Goal: Task Accomplishment & Management: Use online tool/utility

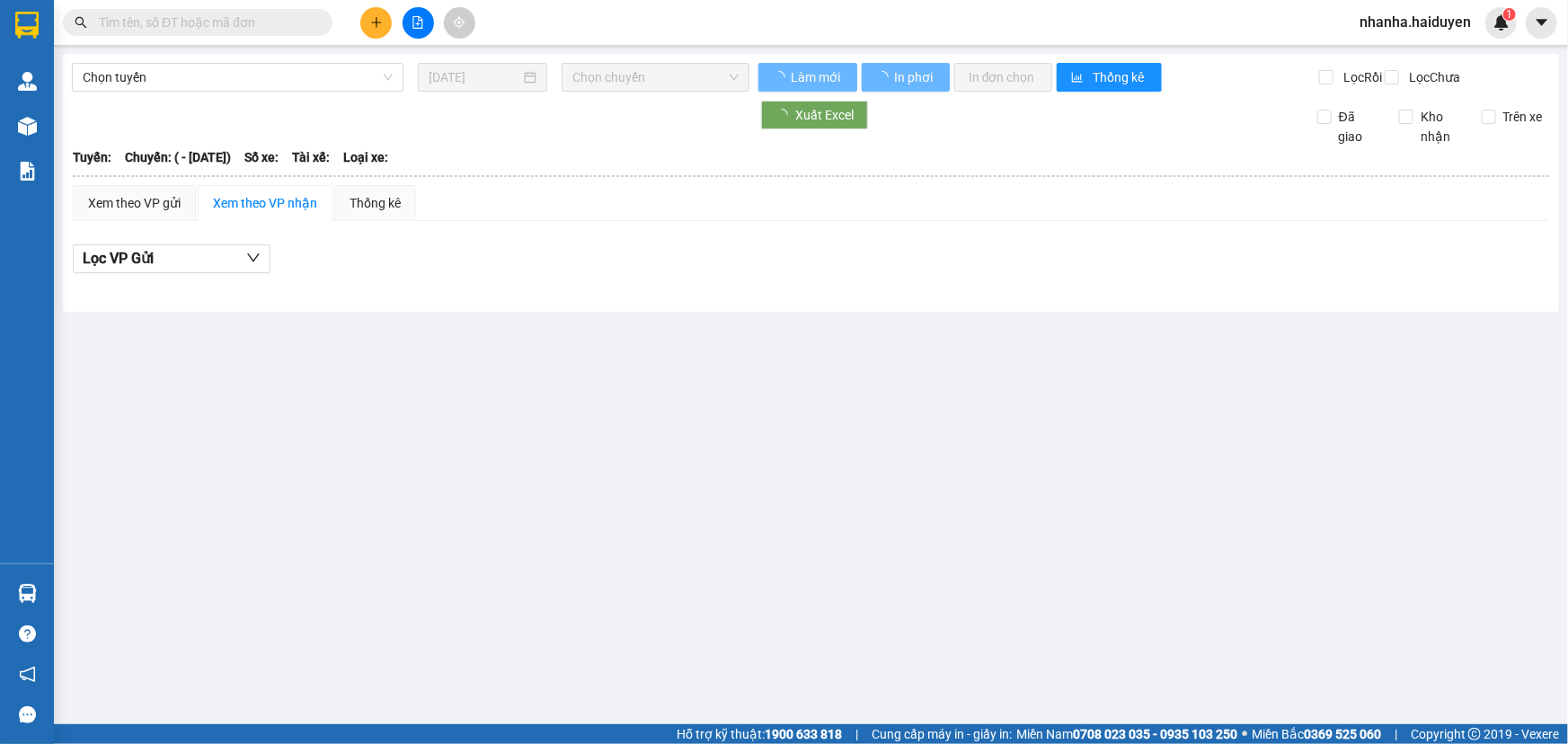
type input "[DATE]"
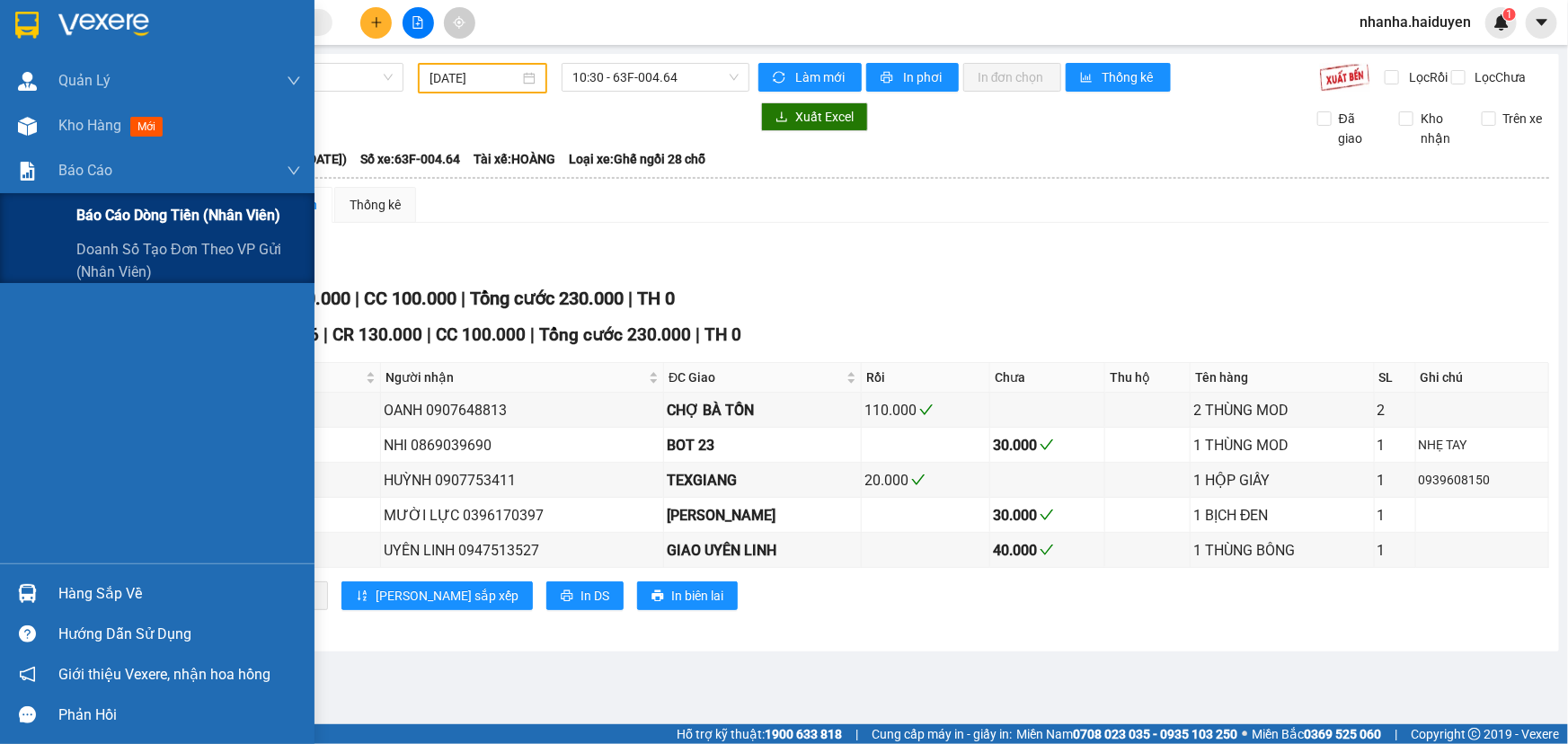
click at [78, 218] on span "Báo cáo dòng tiền (nhân viên)" at bounding box center [178, 215] width 204 height 22
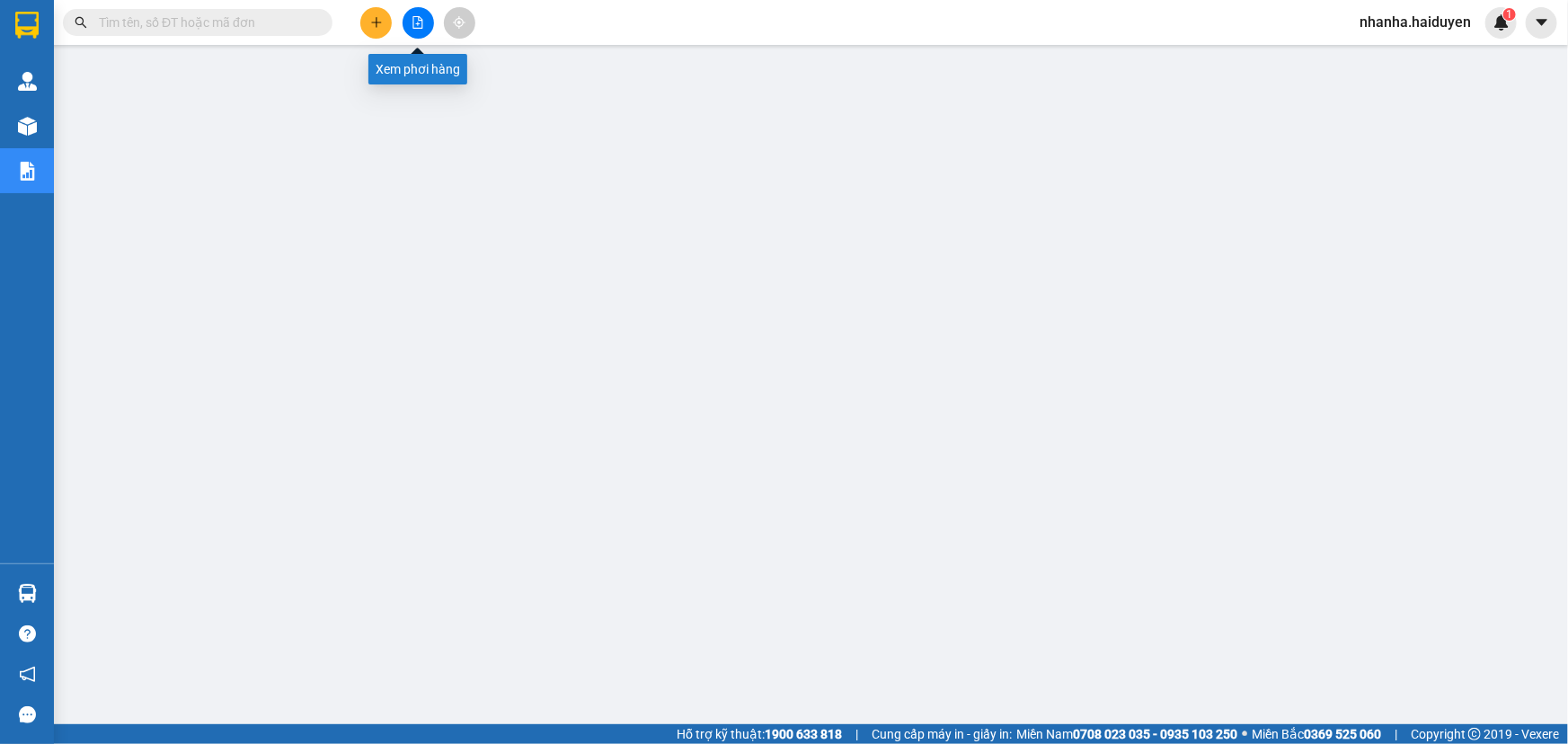
click at [428, 12] on button at bounding box center [418, 23] width 31 height 31
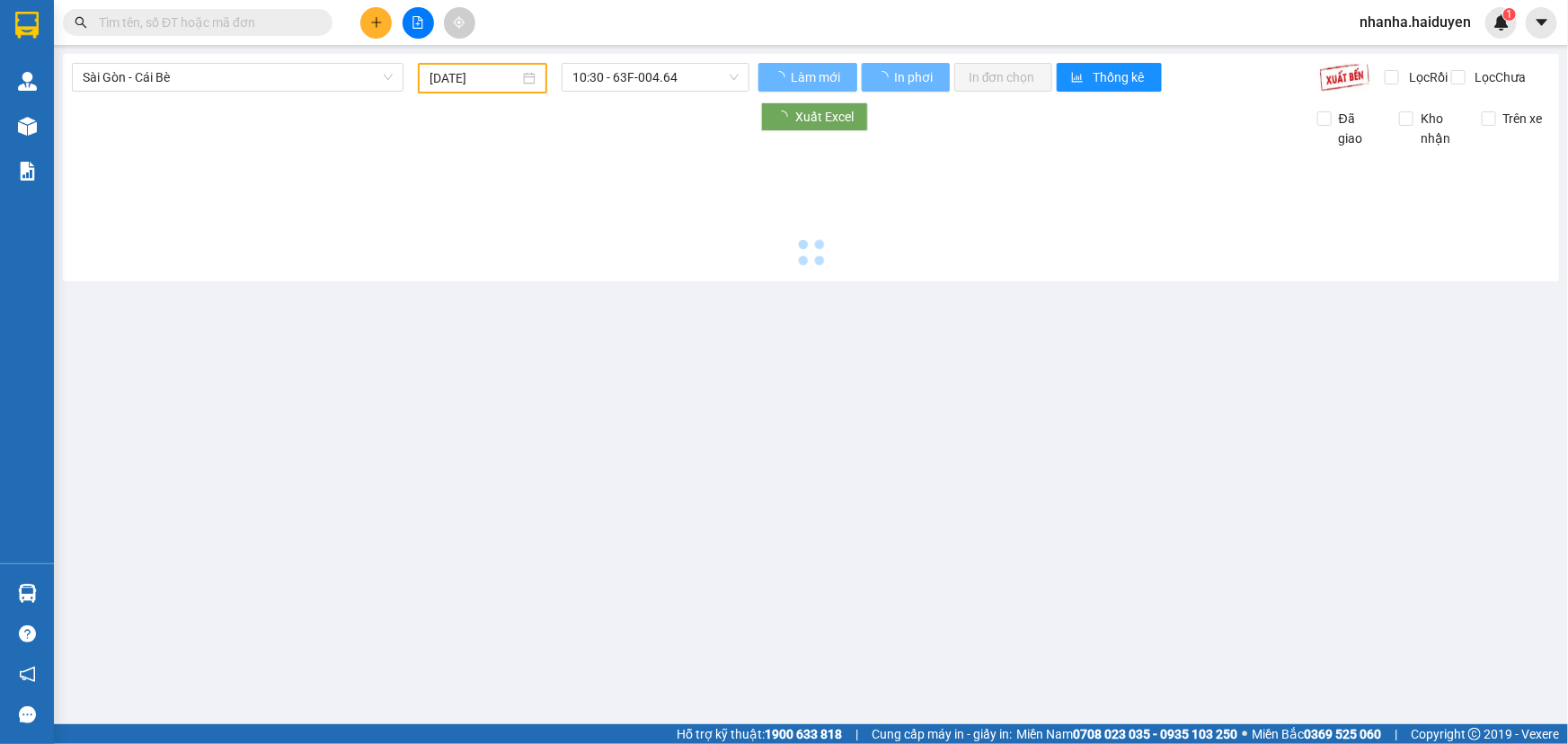
type input "[DATE]"
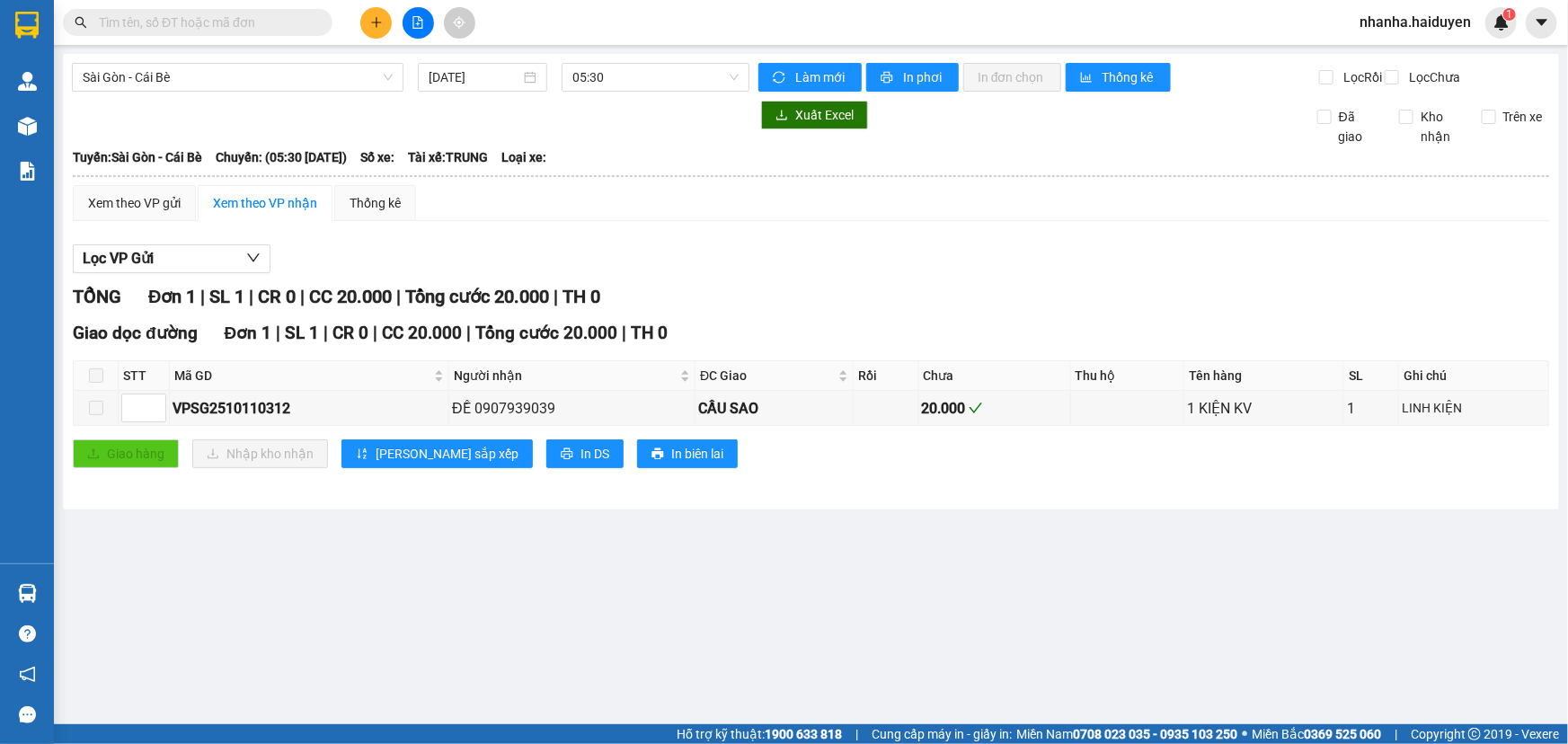
click at [668, 62] on div "[GEOGRAPHIC_DATA] - Cái Bè [DATE] 05:30 Làm mới In phơi In đơn chọn Thống kê Lọ…" at bounding box center [811, 281] width 1496 height 456
click at [653, 107] on div "[GEOGRAPHIC_DATA] - Cái Bè [DATE] 05:30 Làm mới In phơi In đơn chọn Thống kê Lọ…" at bounding box center [811, 281] width 1496 height 456
click at [656, 90] on span "05:30" at bounding box center [655, 77] width 166 height 27
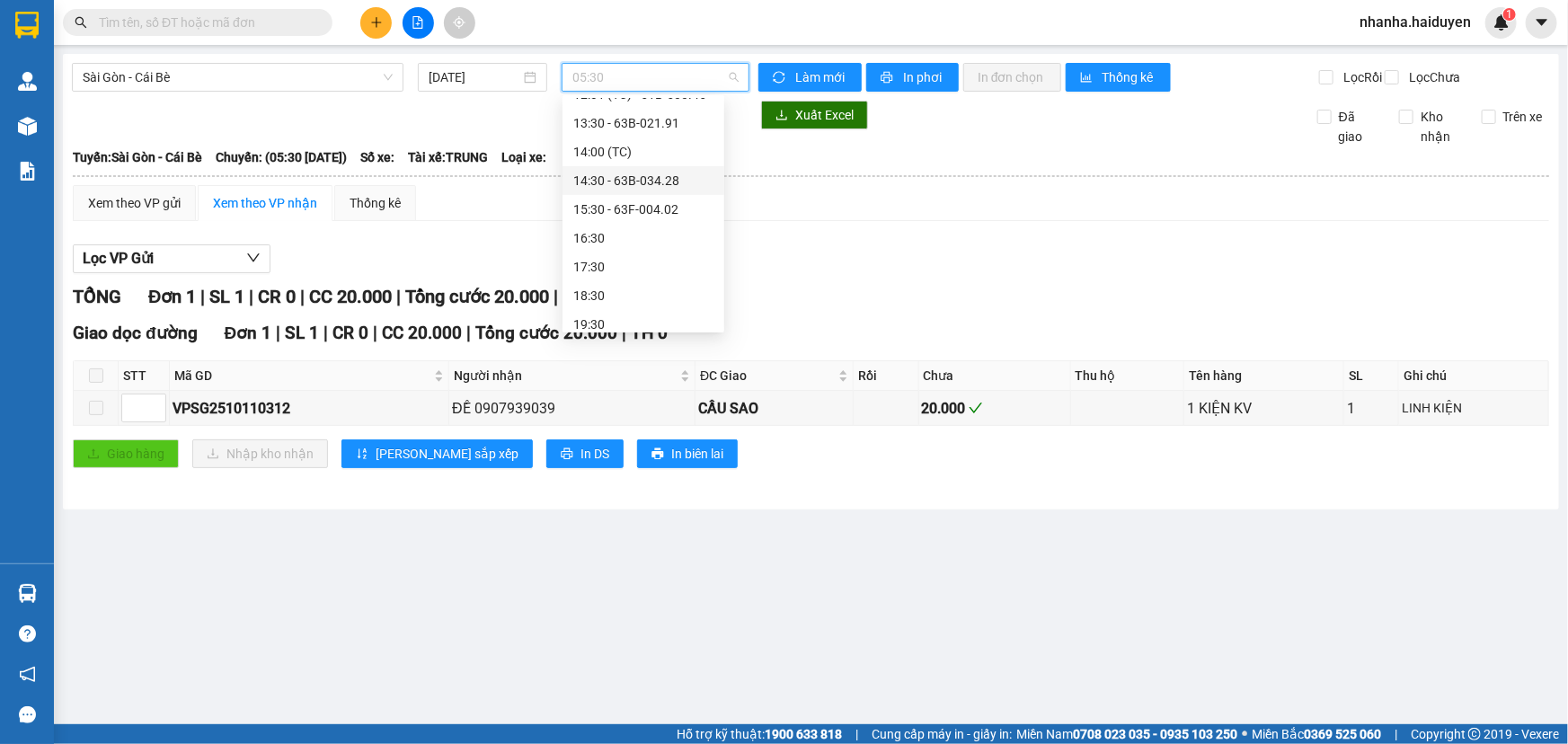
scroll to position [344, 0]
click at [633, 141] on div "14:30 - 63B-034.28" at bounding box center [643, 142] width 141 height 19
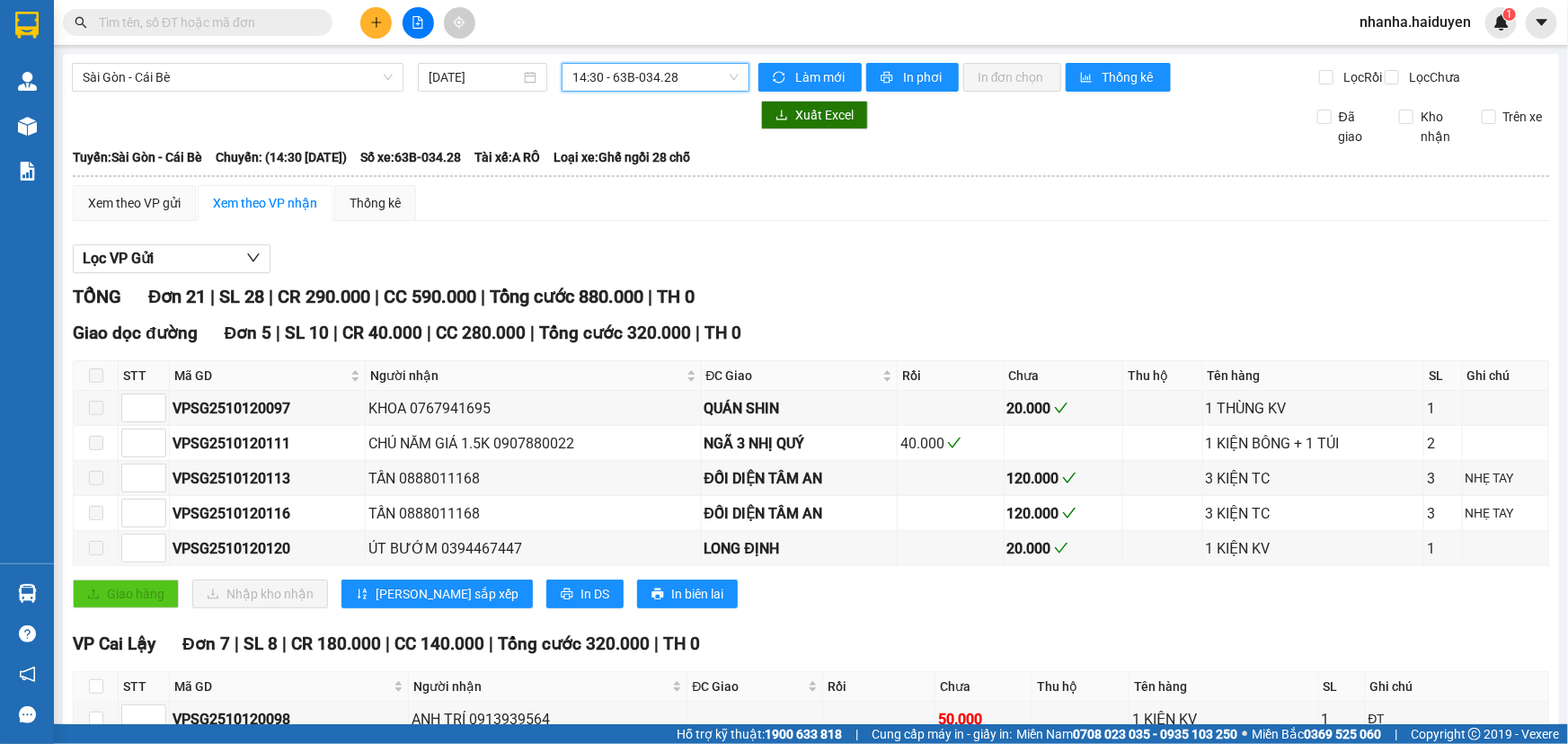
click at [658, 77] on span "14:30 - 63B-034.28" at bounding box center [655, 77] width 166 height 27
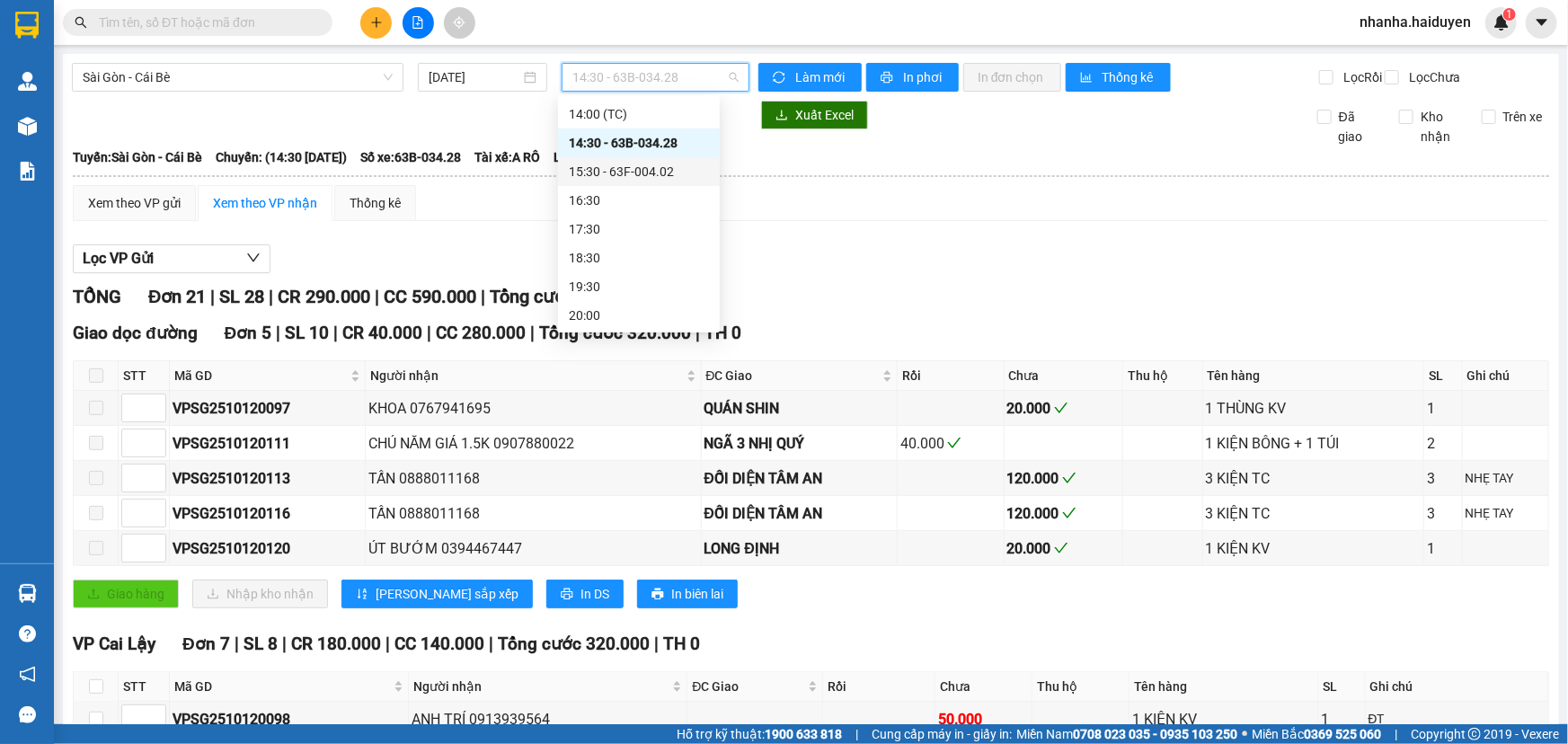
click at [642, 181] on div "15:30 - 63F-004.02" at bounding box center [639, 171] width 162 height 29
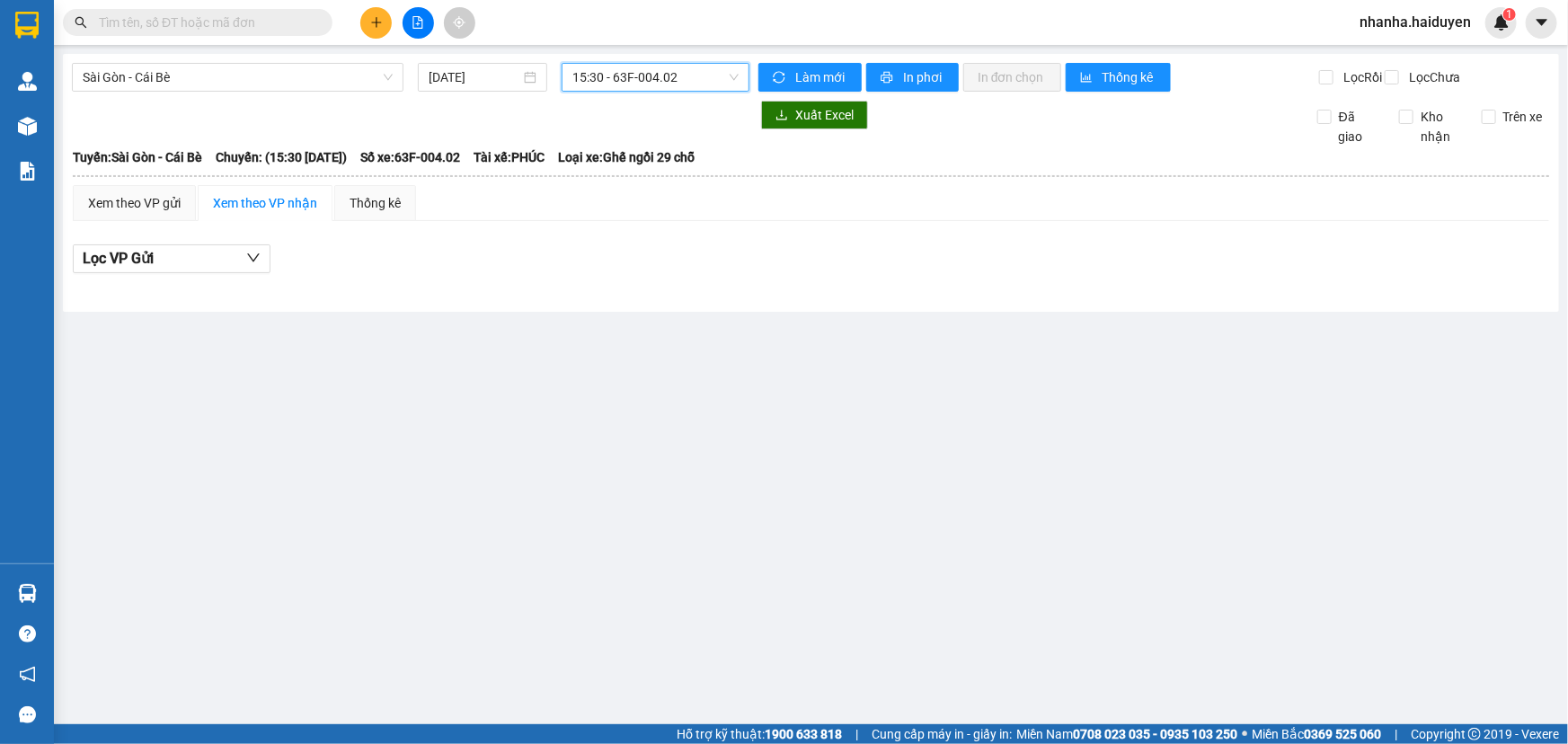
click at [677, 60] on div "[GEOGRAPHIC_DATA] - Cái Bè [DATE] 15:30 15:30 - 63F-004.02 Làm mới In phơi In đ…" at bounding box center [811, 182] width 1496 height 258
click at [677, 67] on span "15:30 - 63F-004.02" at bounding box center [655, 77] width 166 height 27
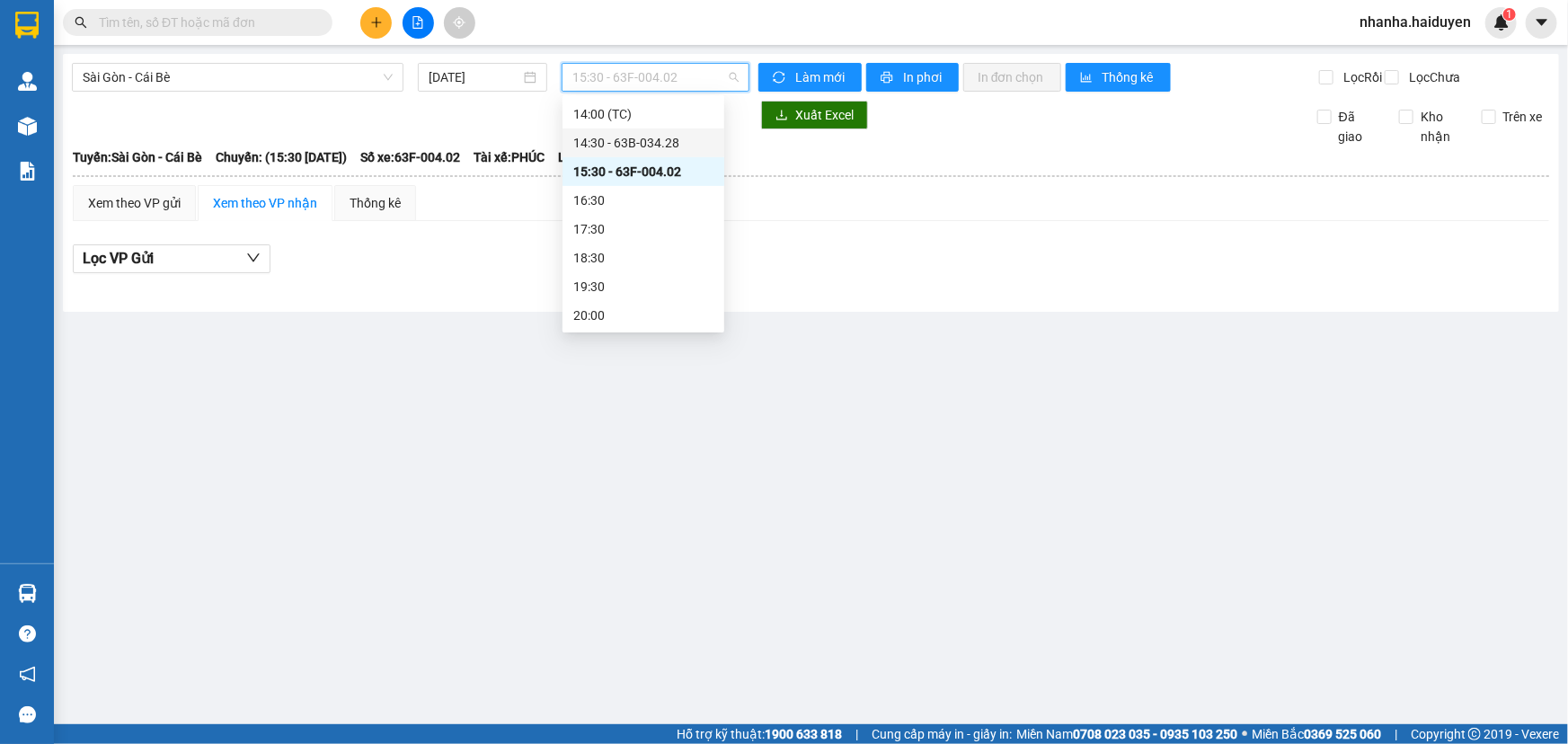
click at [668, 143] on div "14:30 - 63B-034.28" at bounding box center [643, 142] width 141 height 19
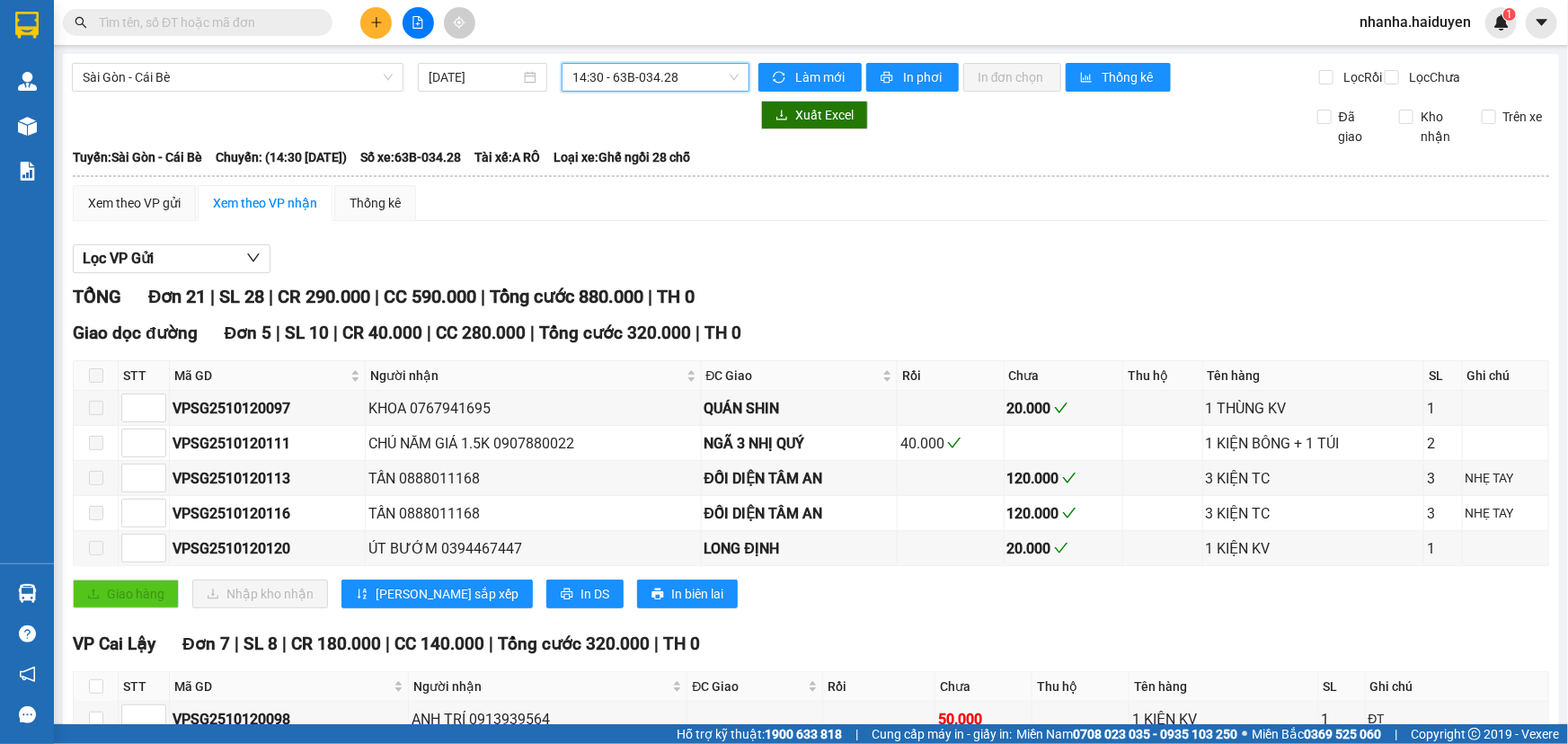
click at [678, 81] on span "14:30 - 63B-034.28" at bounding box center [655, 77] width 166 height 27
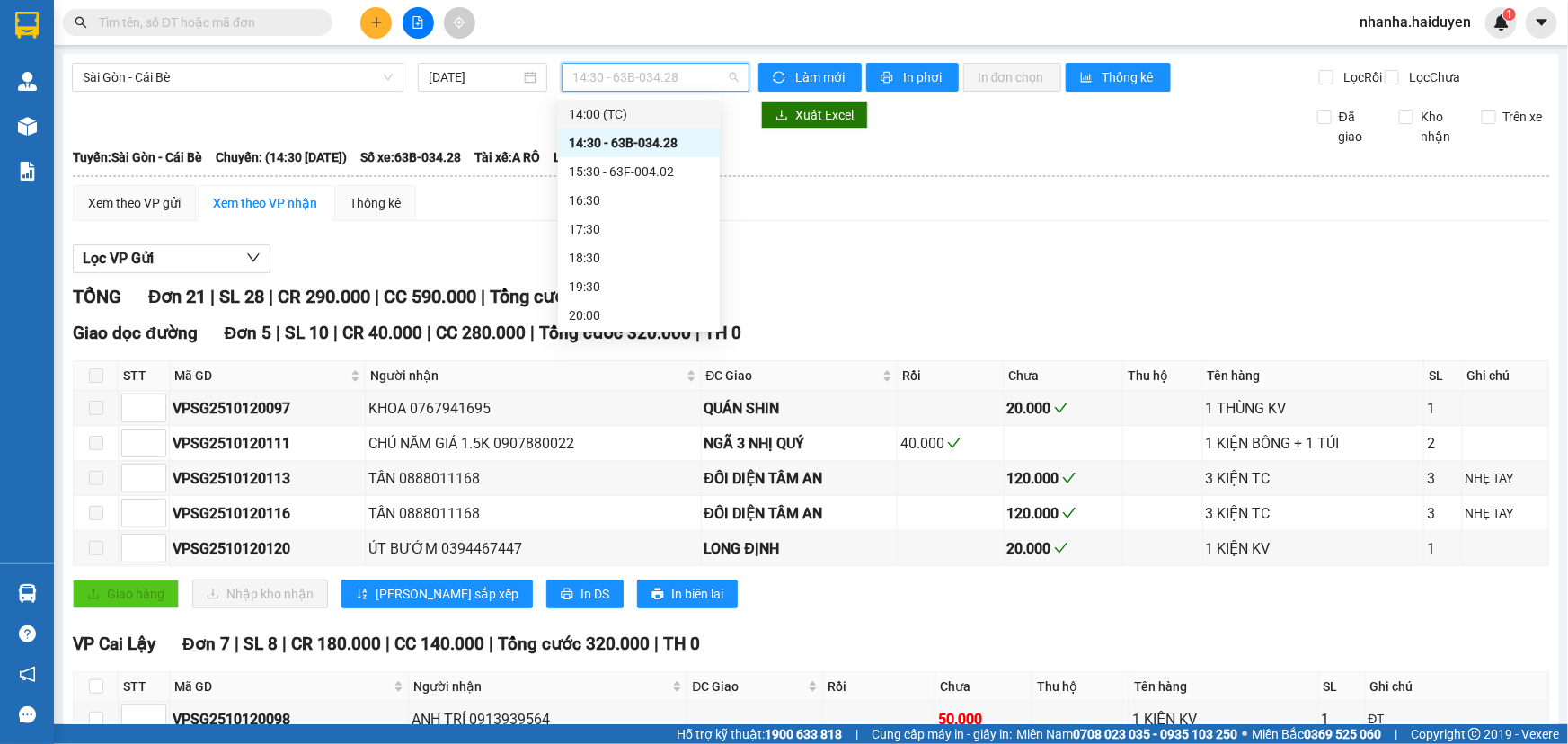
click at [638, 116] on div "14:00 (TC)" at bounding box center [639, 114] width 141 height 19
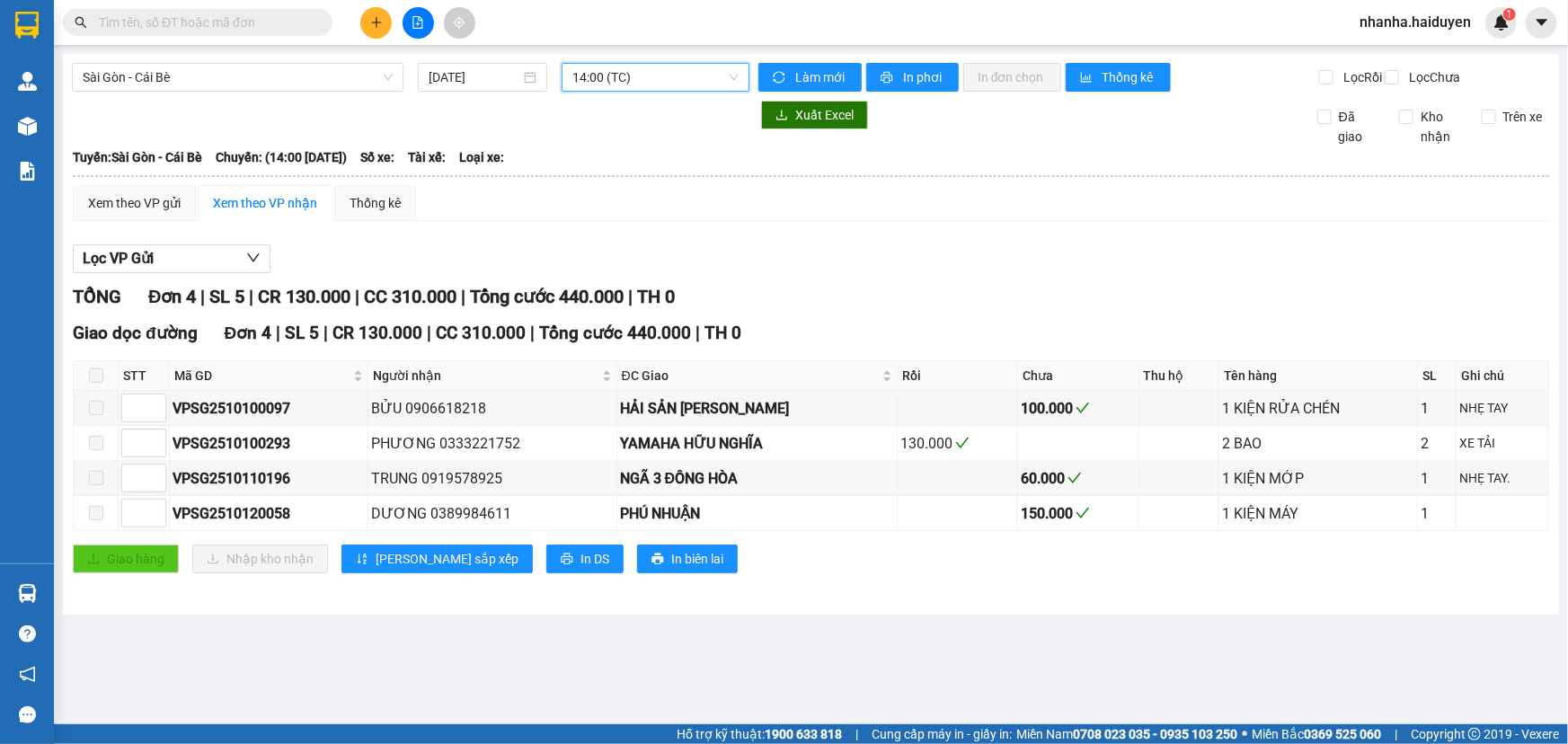
click at [714, 74] on span "14:00 (TC)" at bounding box center [655, 77] width 166 height 27
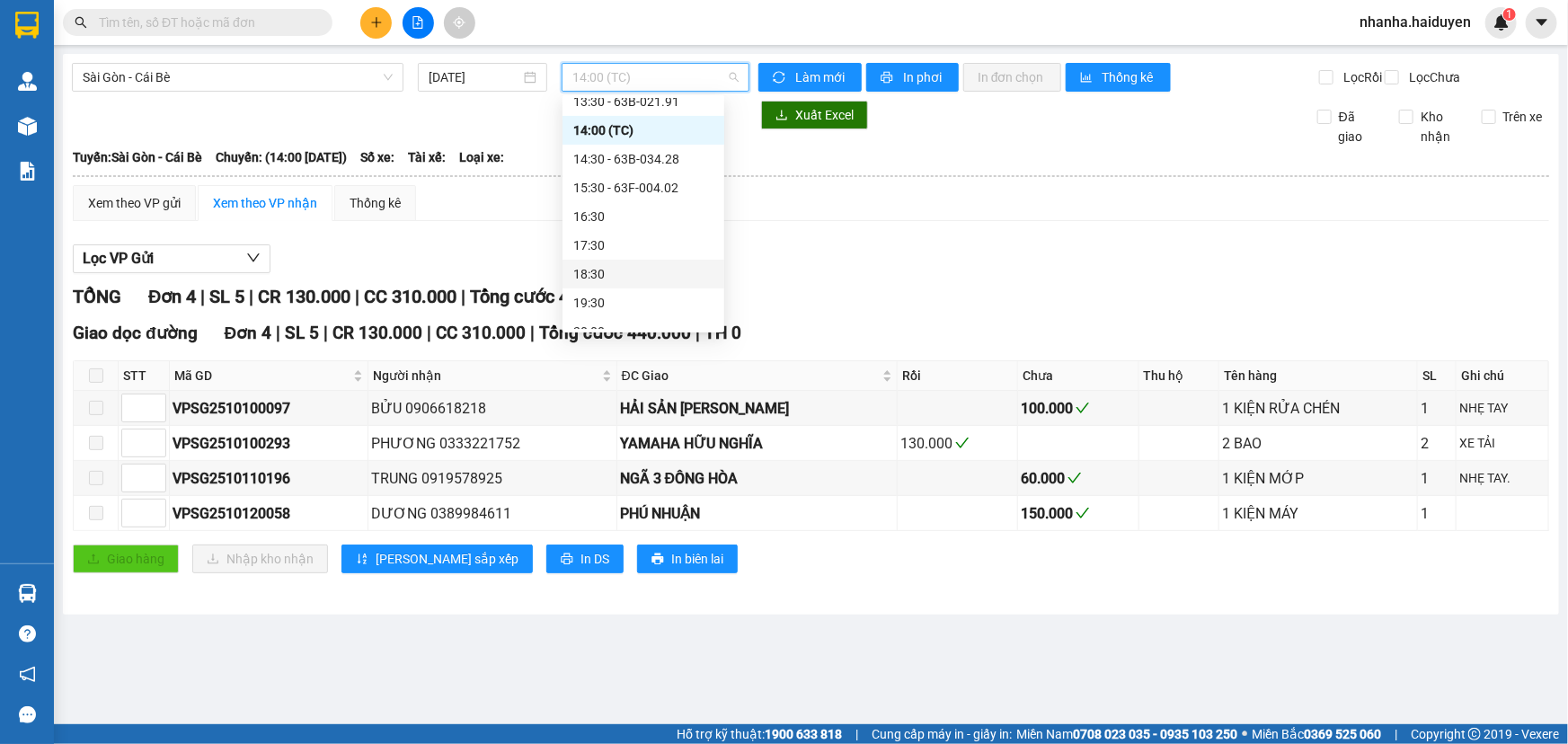
scroll to position [323, 0]
click at [641, 100] on div "13:30 - 63B-021.91" at bounding box center [643, 105] width 141 height 19
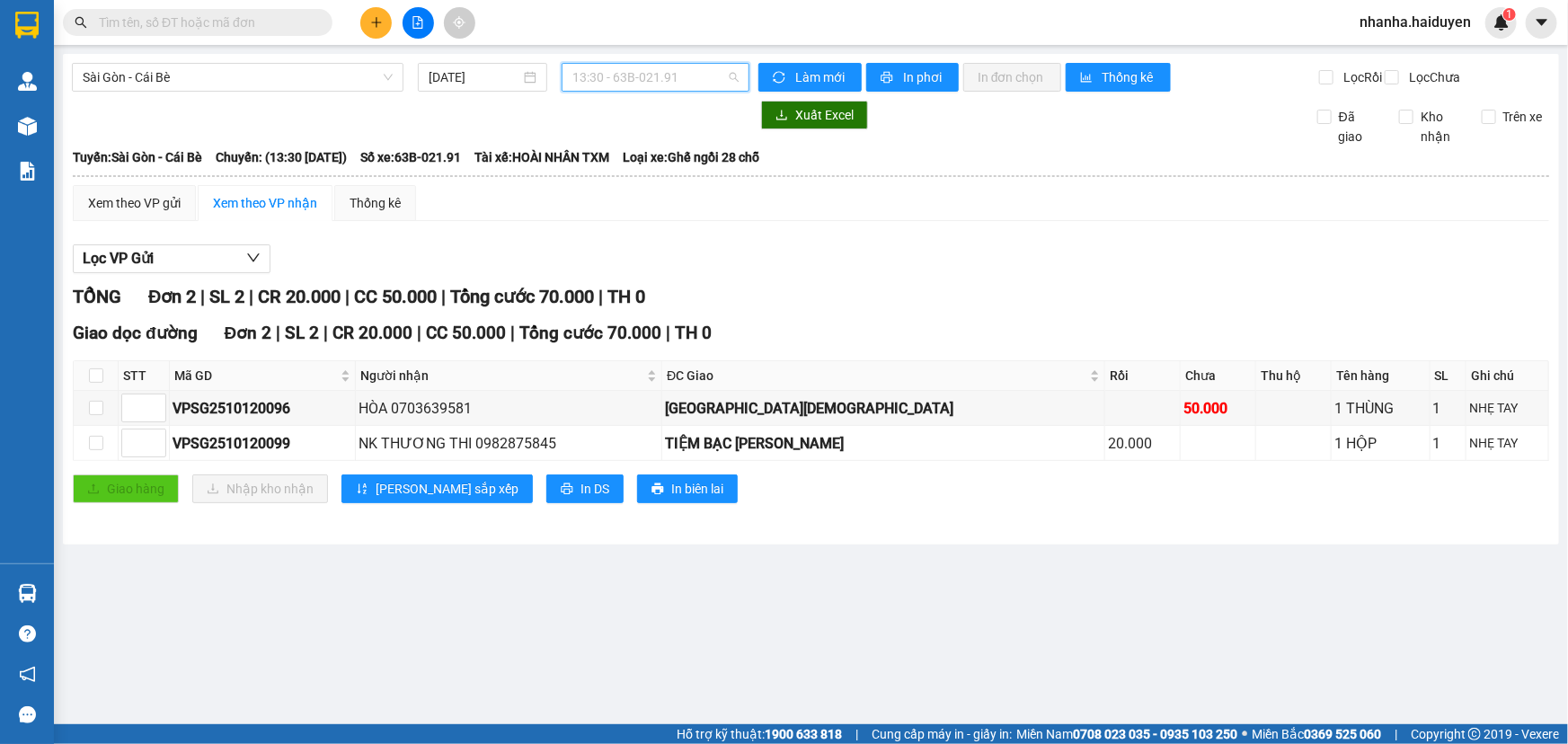
click at [631, 80] on span "13:30 - 63B-021.91" at bounding box center [655, 77] width 166 height 27
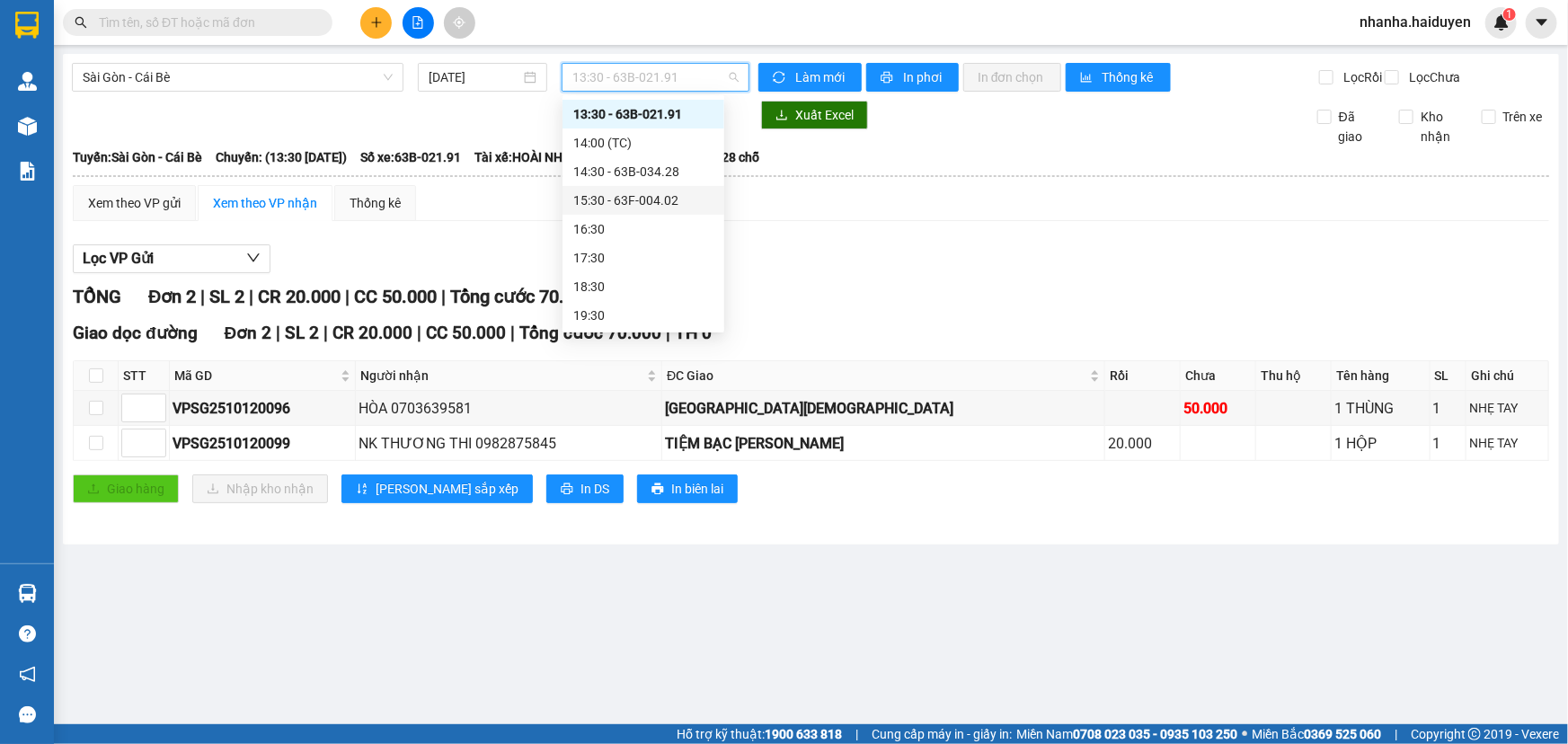
scroll to position [85, 0]
click at [620, 257] on div "11:30 - 63F-004.27" at bounding box center [643, 257] width 141 height 19
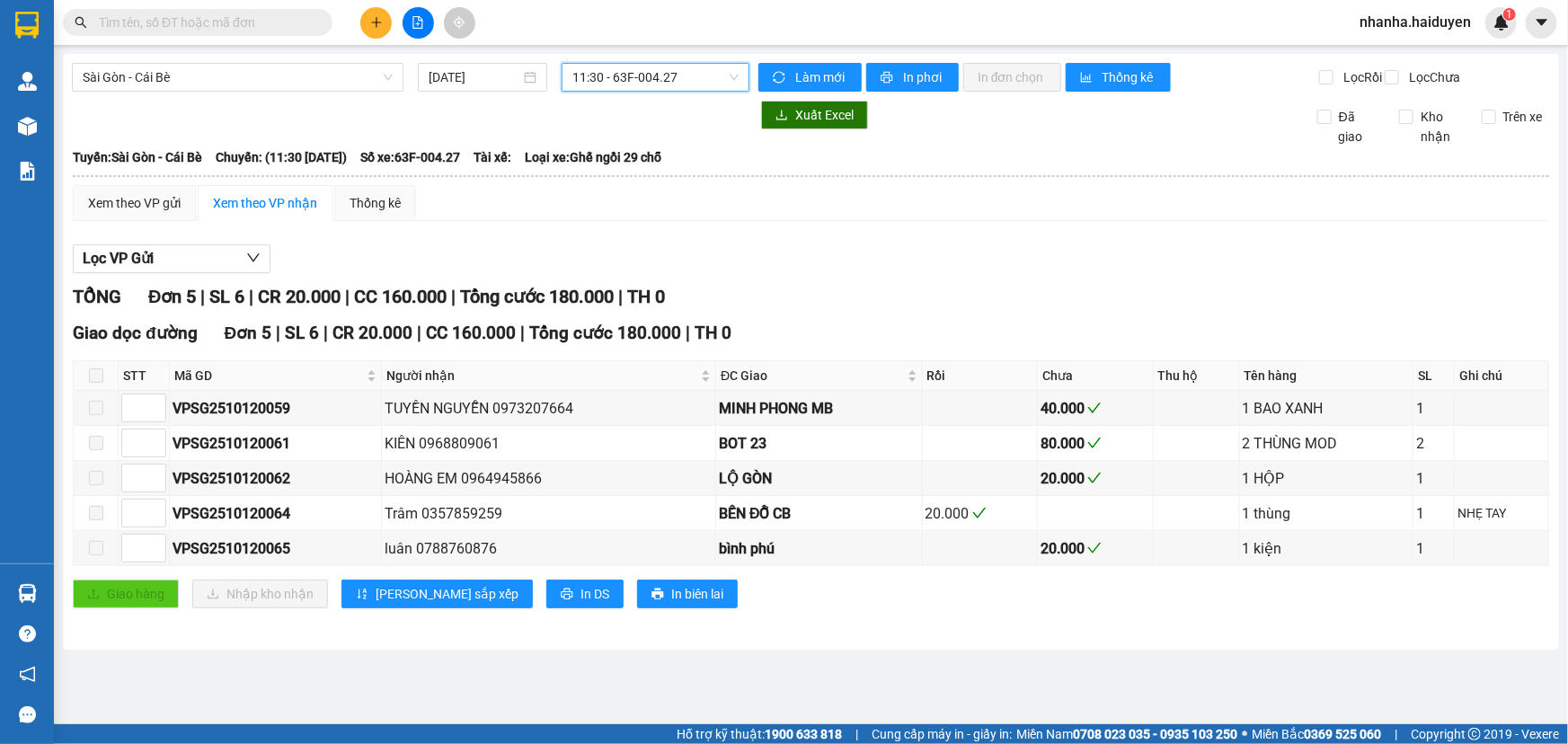
click at [692, 78] on span "11:30 - 63F-004.27" at bounding box center [655, 77] width 166 height 27
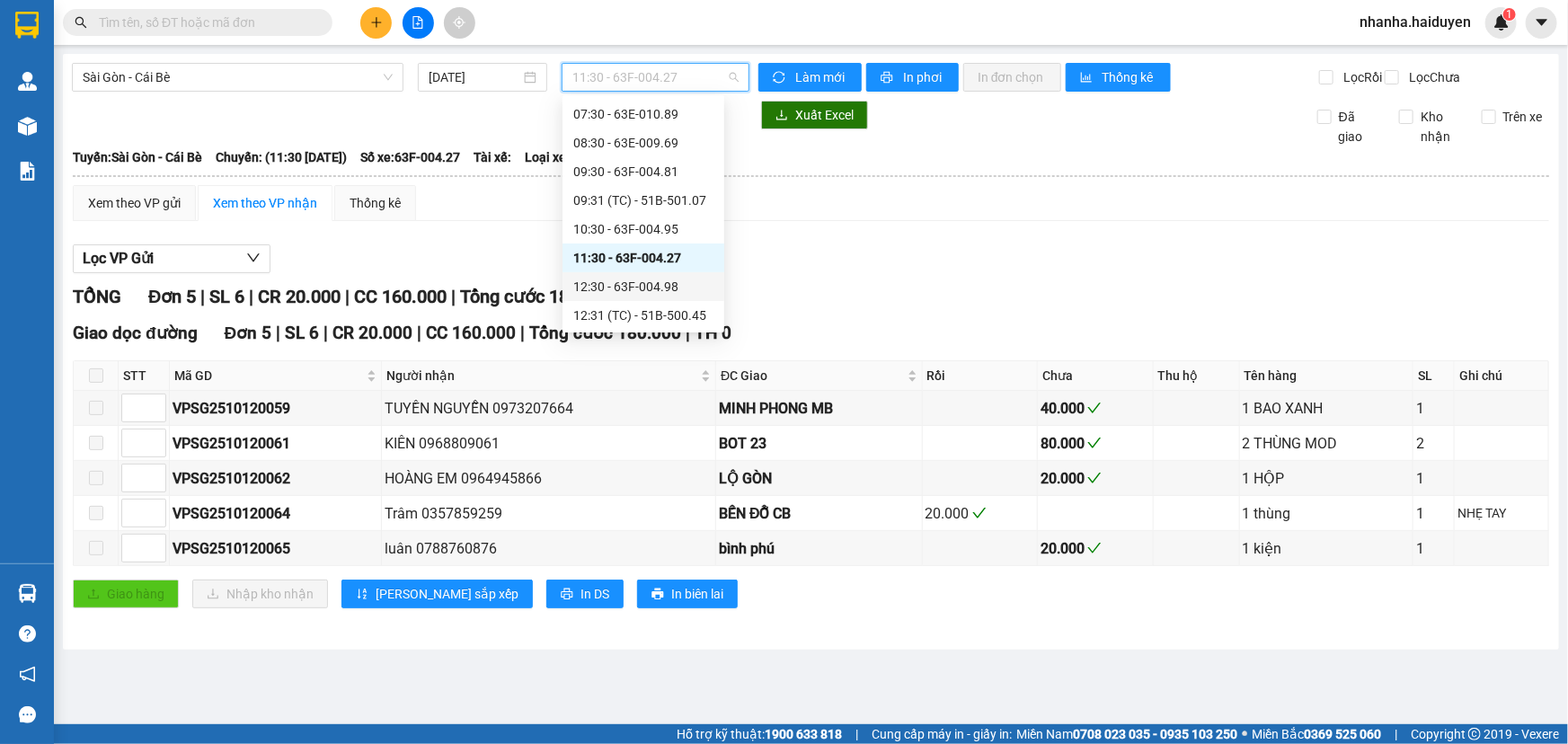
click at [643, 283] on div "12:30 - 63F-004.98" at bounding box center [643, 286] width 141 height 19
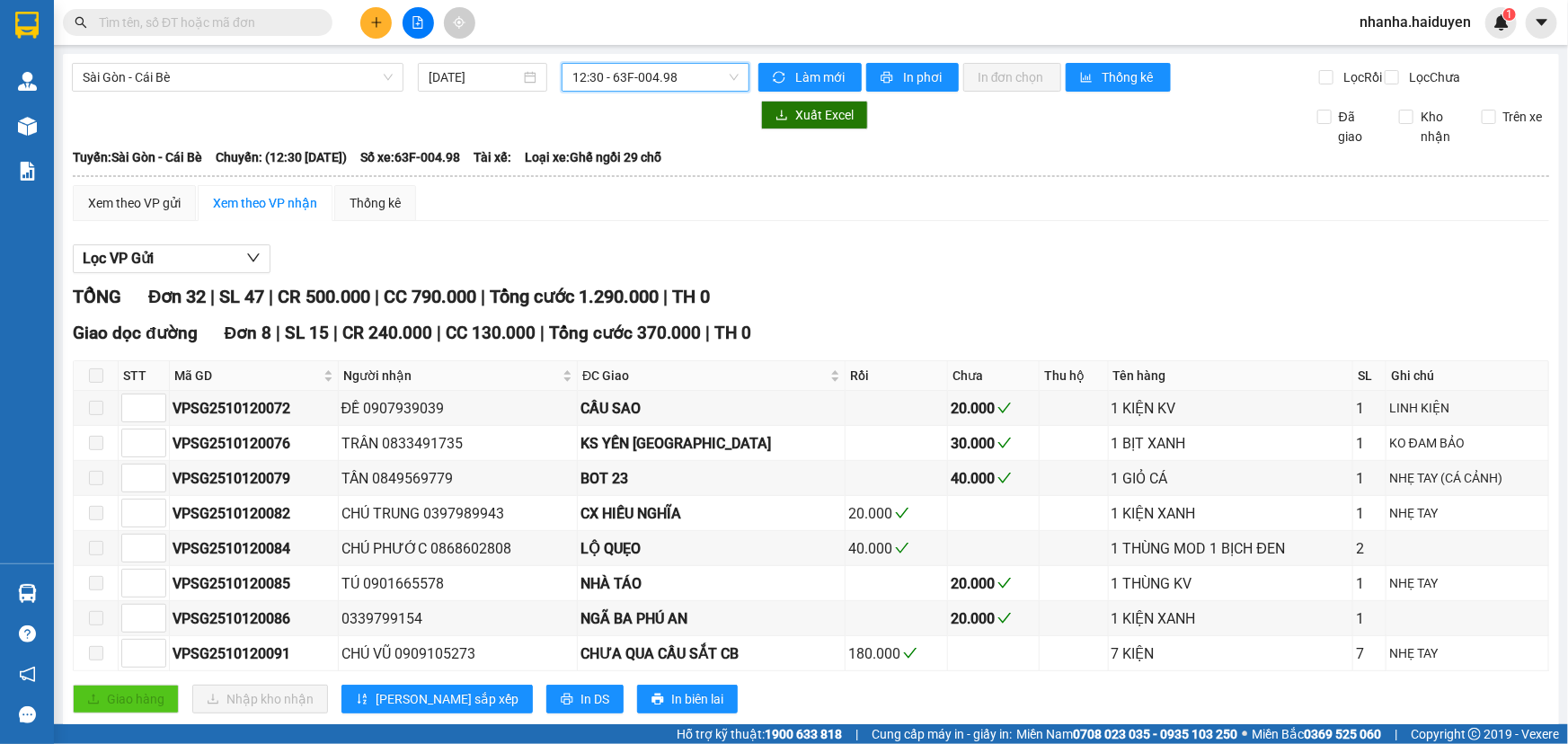
click at [682, 67] on span "12:30 - 63F-004.98" at bounding box center [655, 77] width 166 height 27
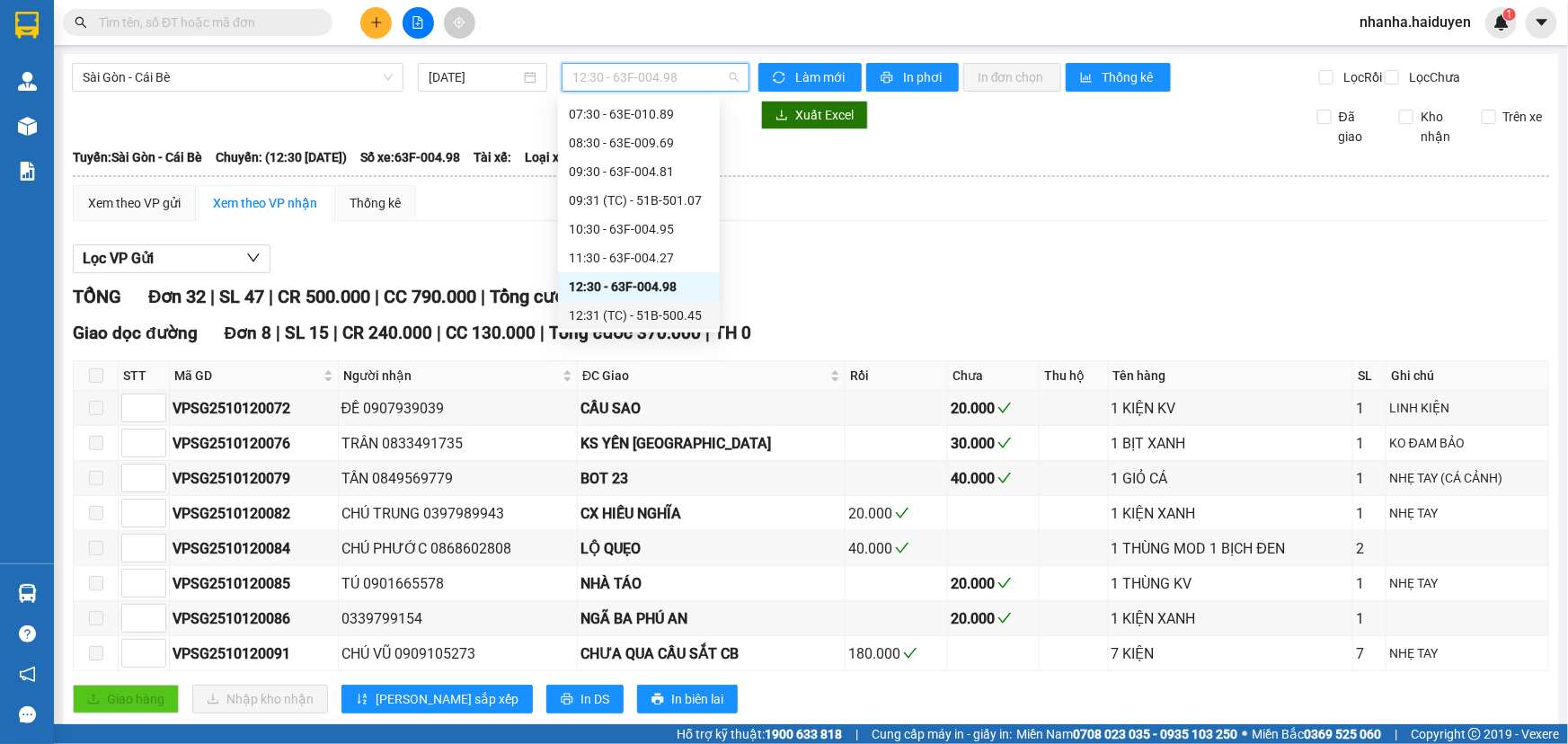
click at [619, 305] on div "12:31 (TC) - 51B-500.45" at bounding box center [639, 314] width 141 height 19
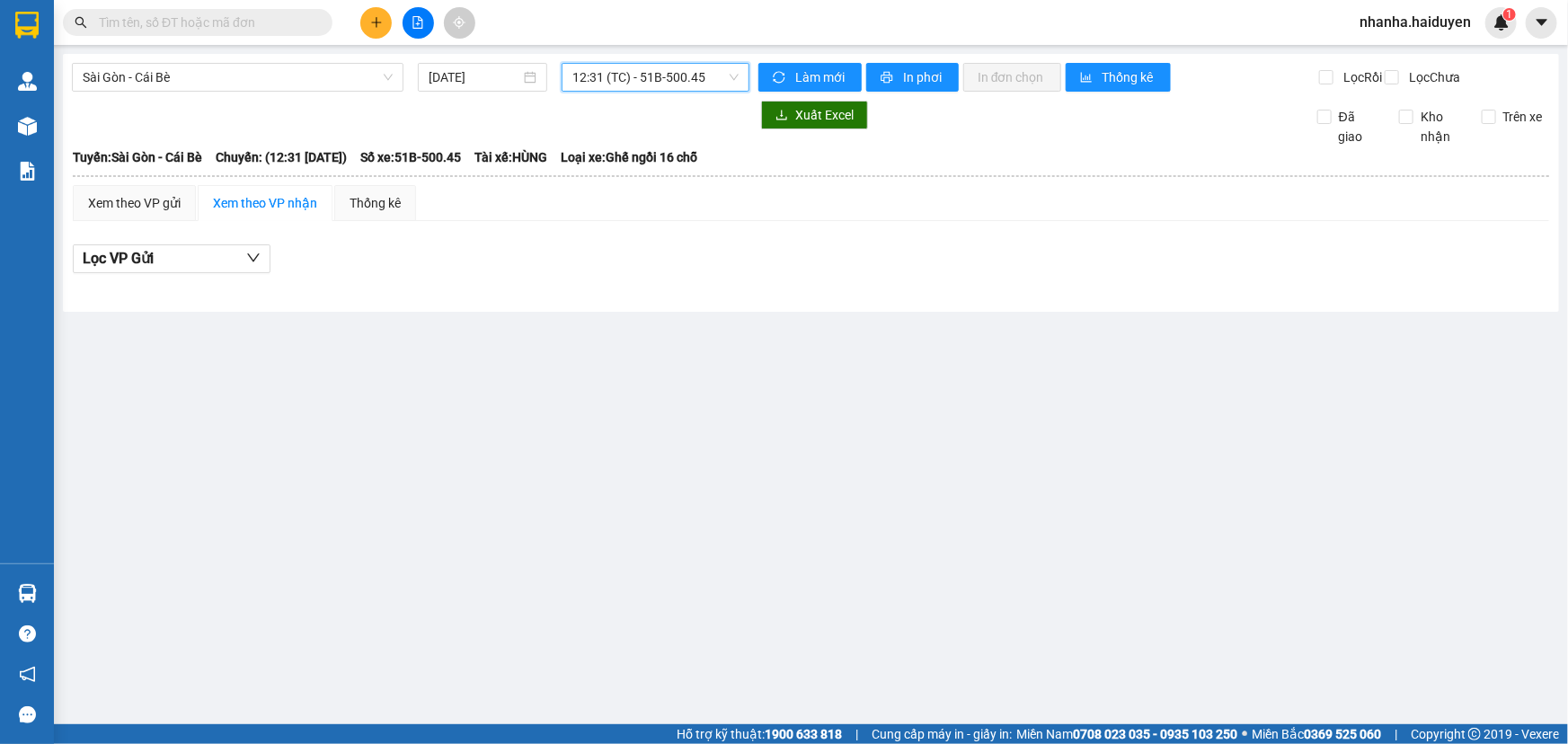
click at [672, 74] on span "12:31 (TC) - 51B-500.45" at bounding box center [655, 77] width 166 height 27
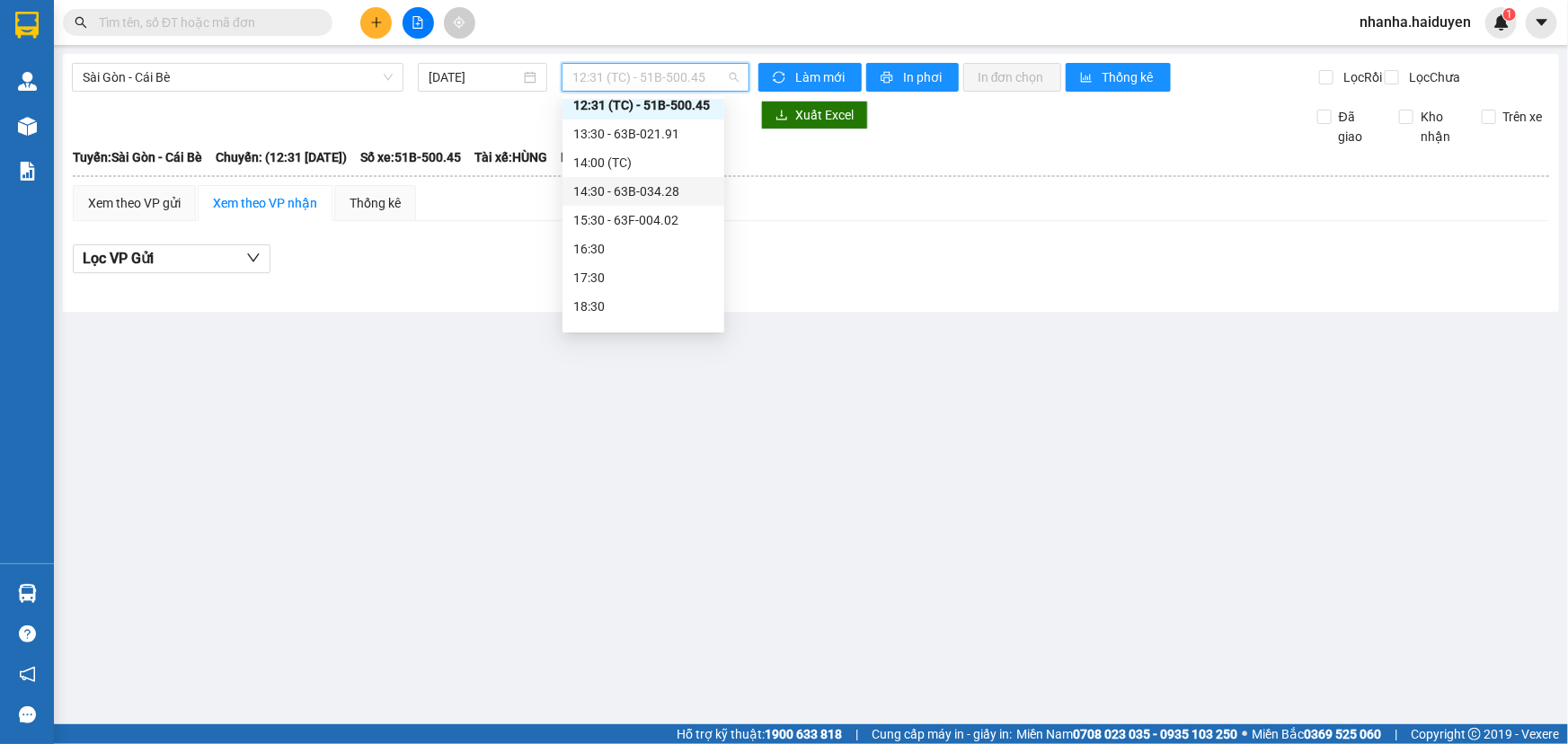
scroll to position [288, 0]
click at [664, 140] on div "13:30 - 63B-021.91" at bounding box center [643, 140] width 141 height 19
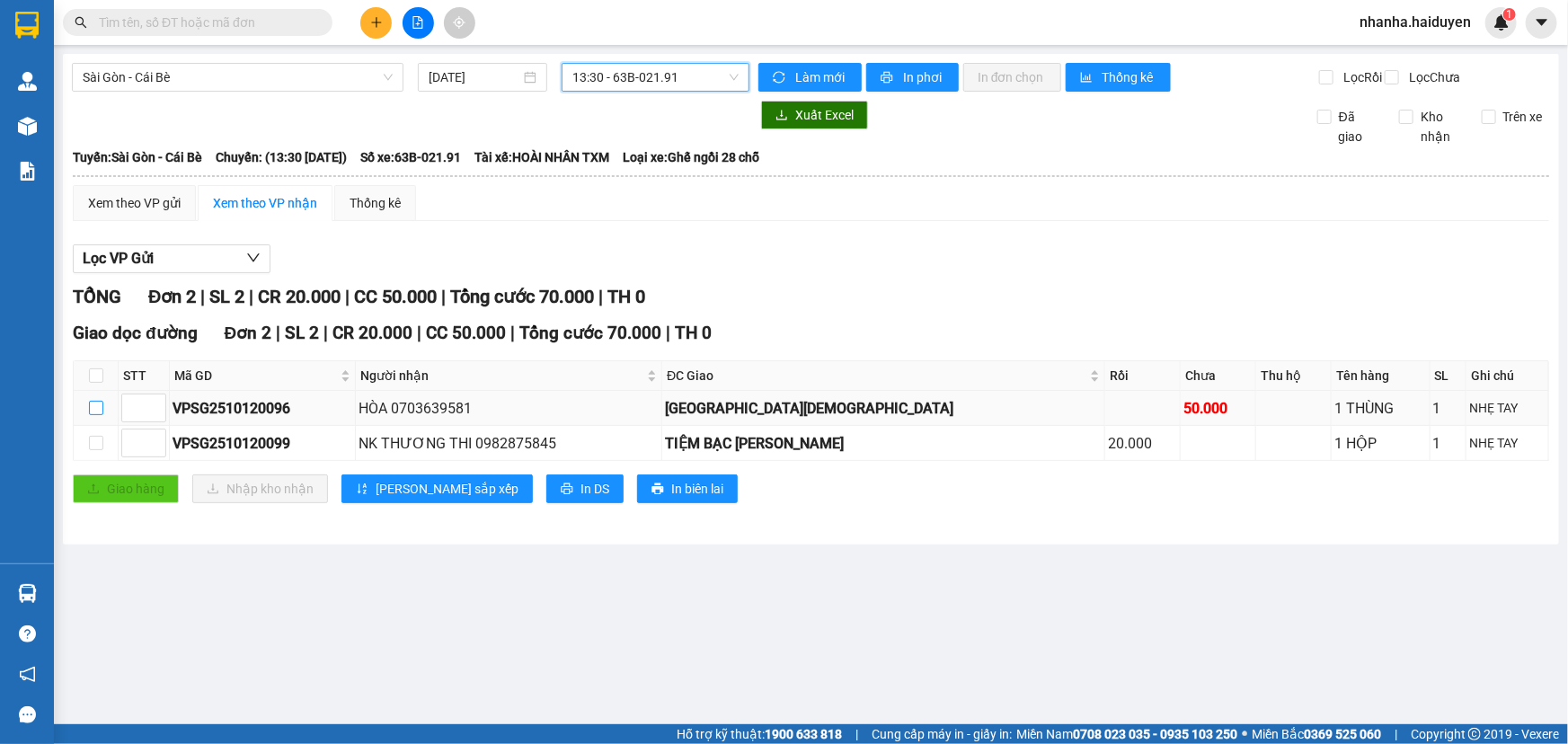
click at [97, 415] on input "checkbox" at bounding box center [96, 408] width 15 height 15
checkbox input "true"
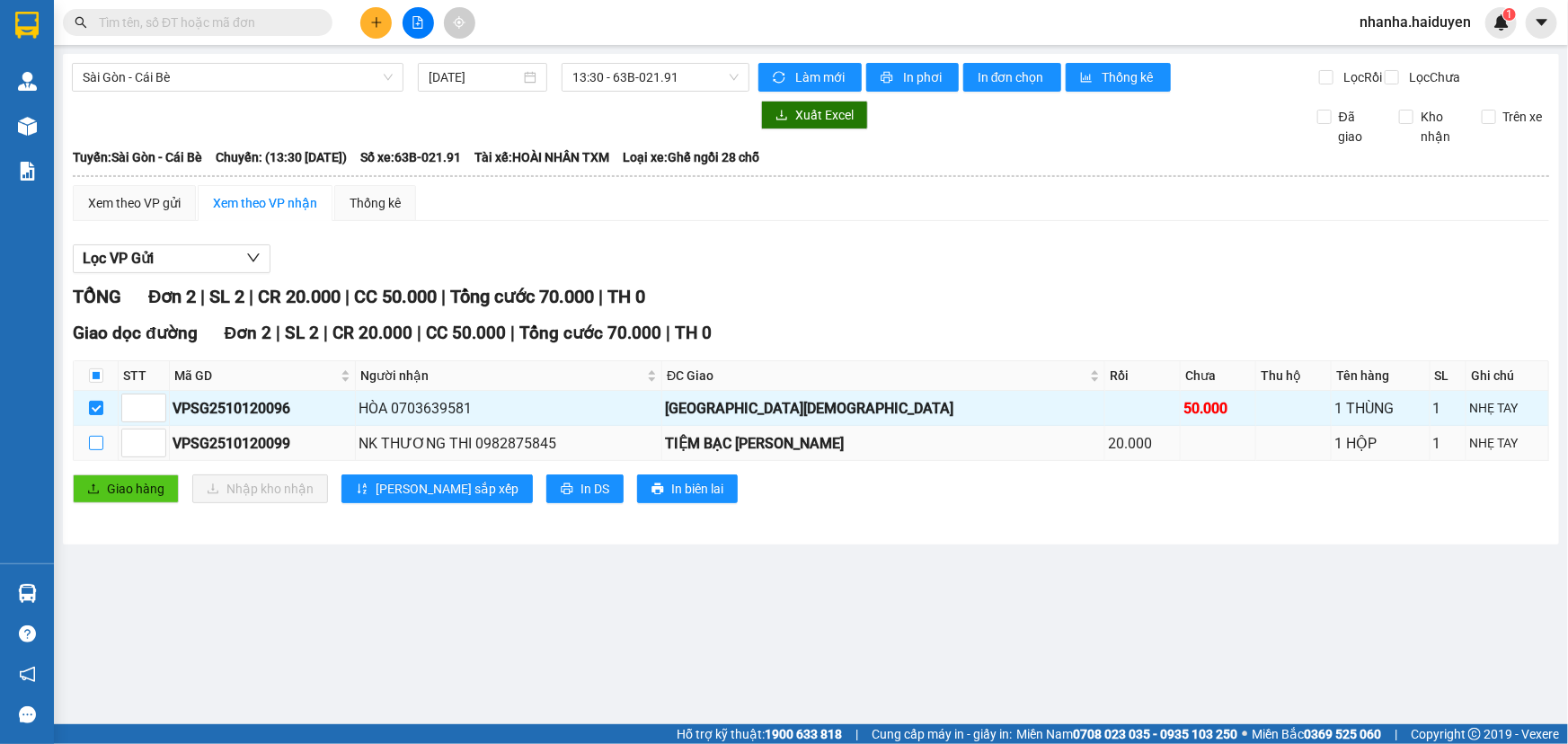
click at [99, 450] on input "checkbox" at bounding box center [96, 443] width 15 height 15
checkbox input "true"
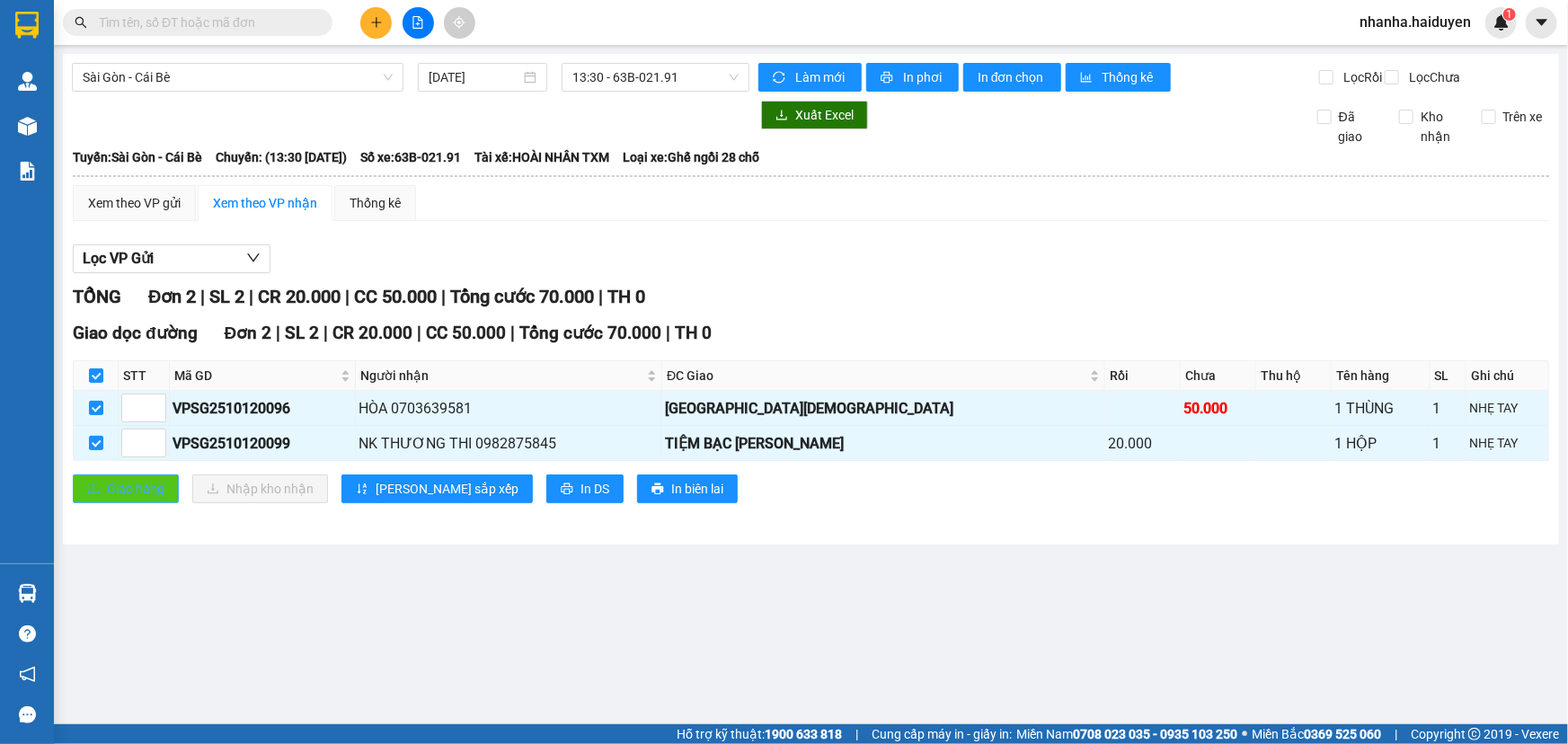
click at [135, 498] on span "Giao hàng" at bounding box center [136, 488] width 57 height 19
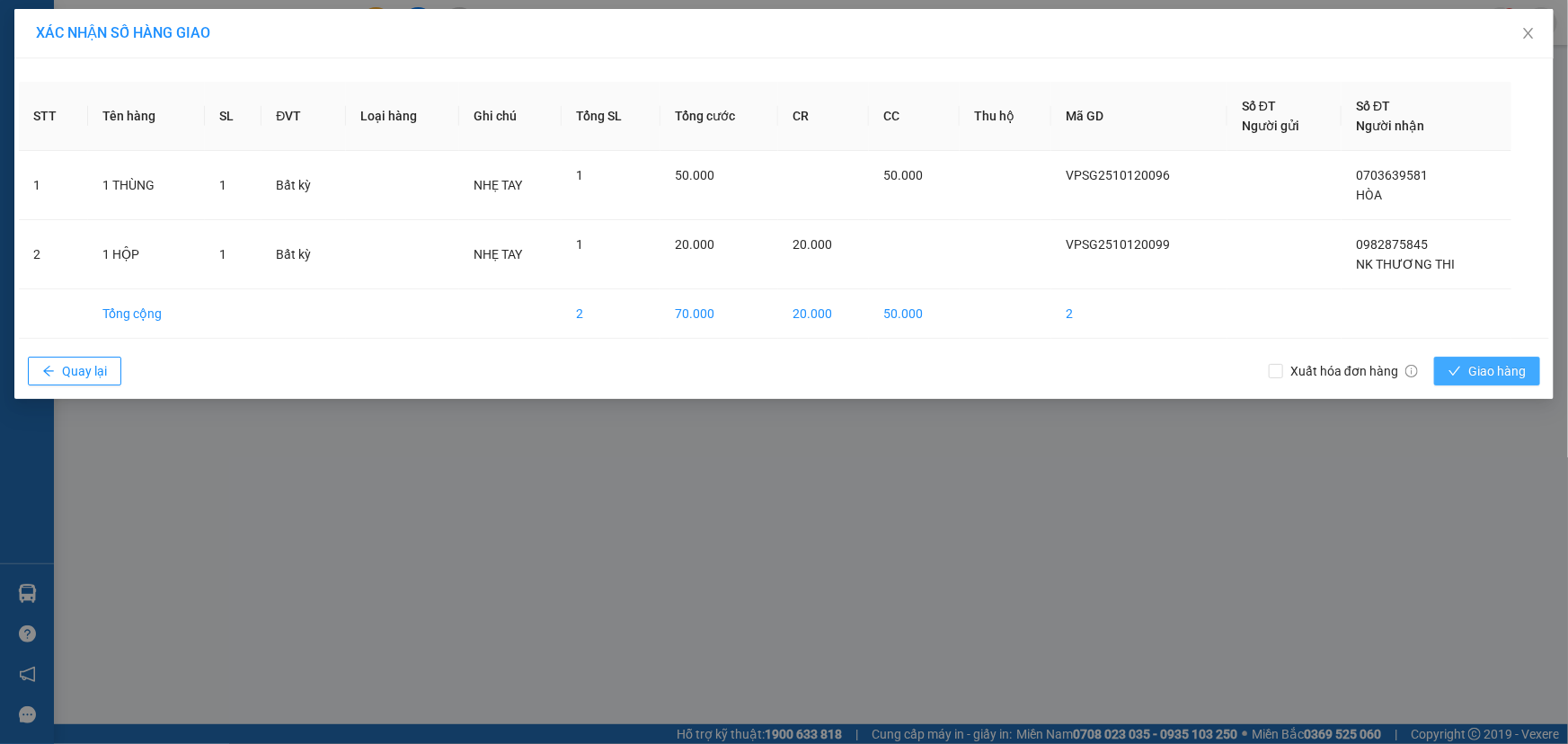
click at [1480, 381] on button "Giao hàng" at bounding box center [1487, 371] width 106 height 29
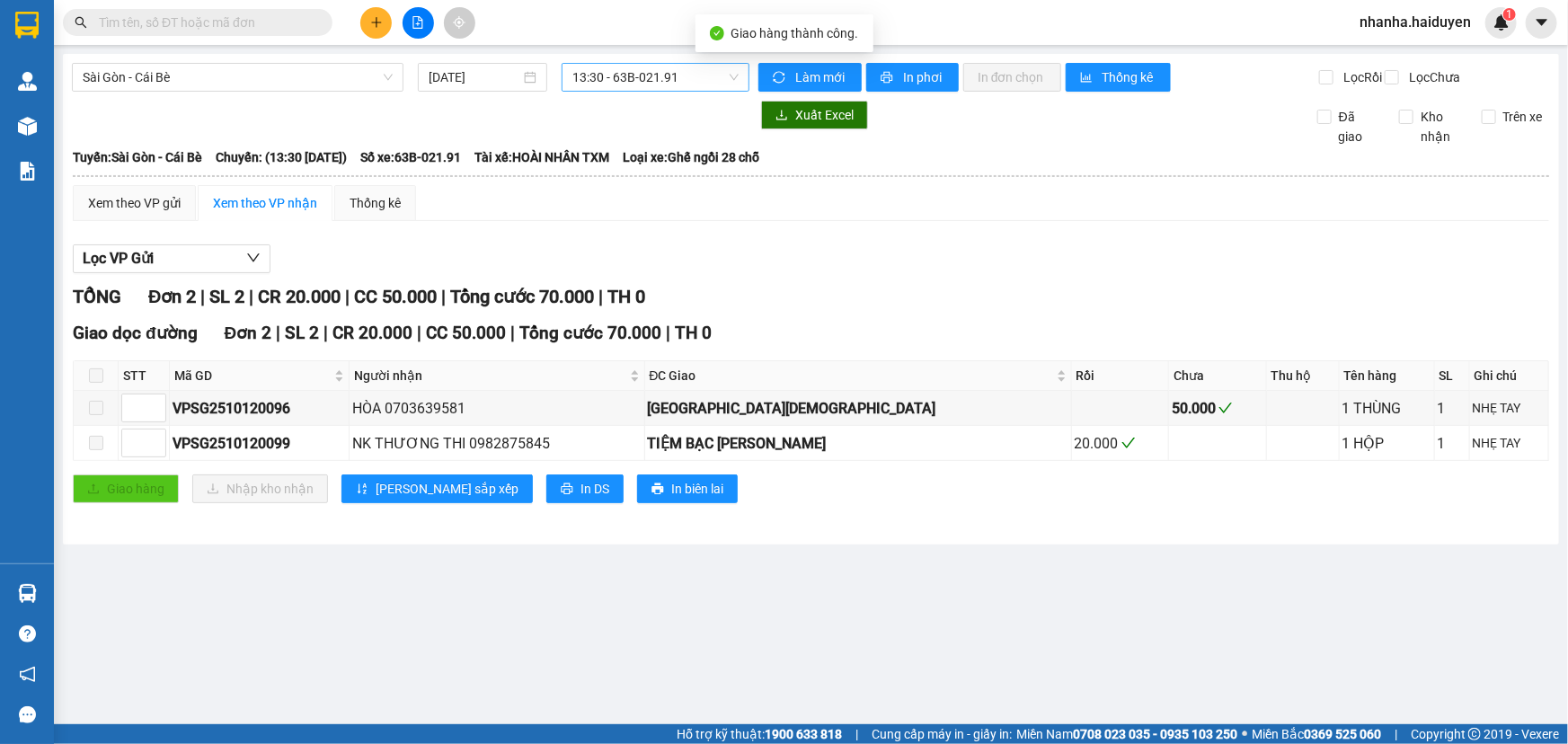
click at [612, 76] on span "13:30 - 63B-021.91" at bounding box center [655, 77] width 166 height 27
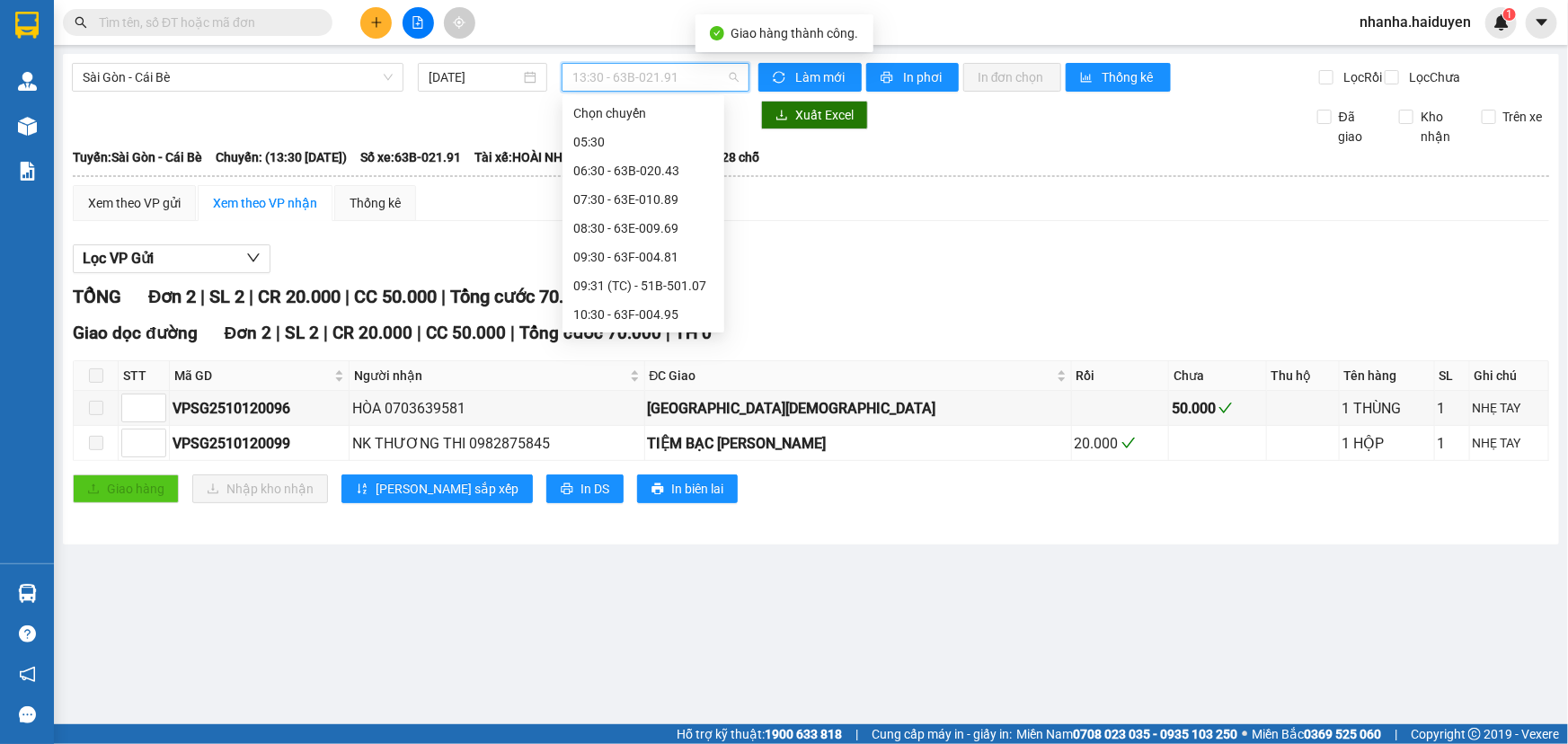
scroll to position [115, 0]
click at [626, 300] on div "13:30 - 63B-021.91" at bounding box center [643, 314] width 162 height 29
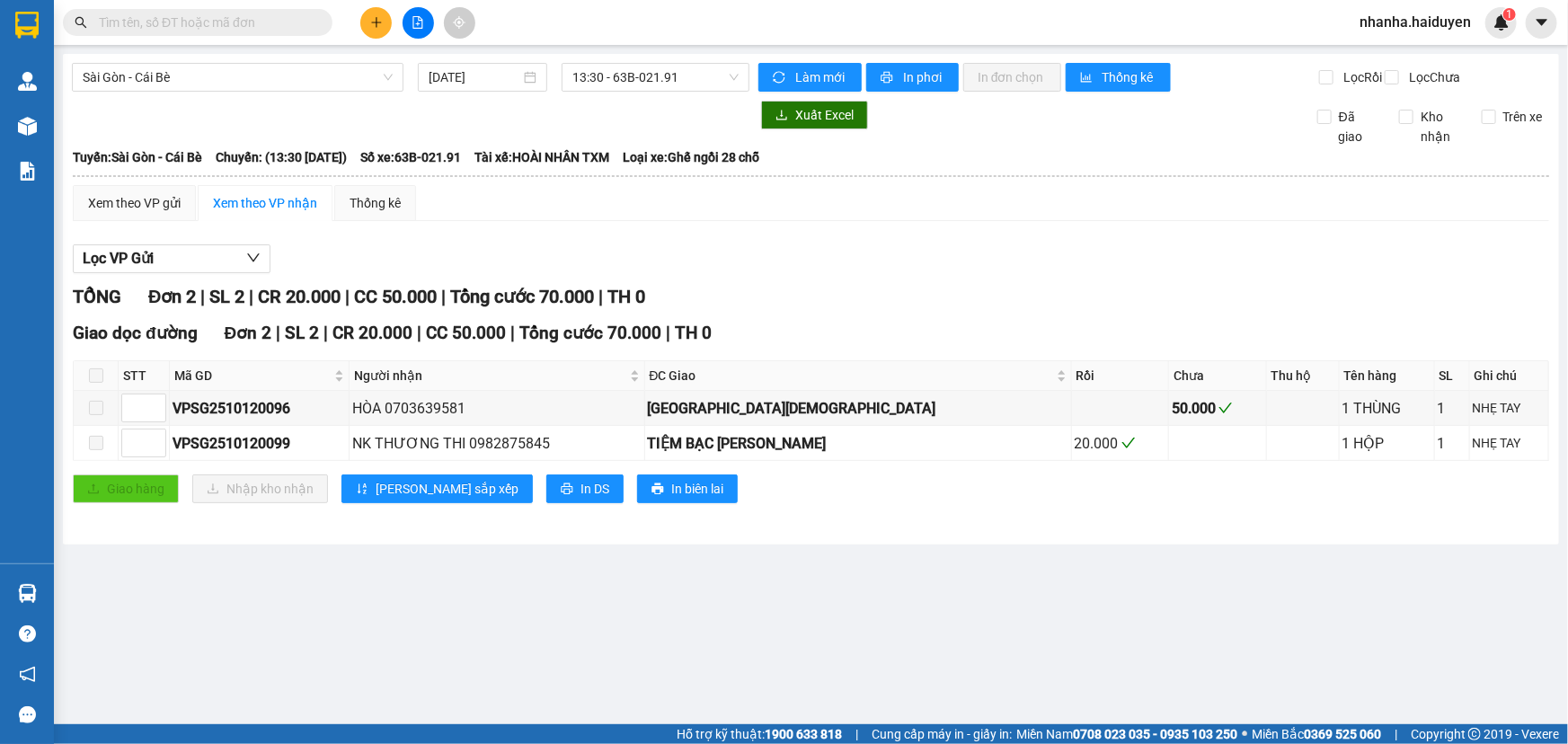
drag, startPoint x: 651, startPoint y: 281, endPoint x: 673, endPoint y: 137, distance: 145.7
click at [652, 274] on div "Lọc VP Gửi" at bounding box center [811, 259] width 1476 height 30
click at [674, 91] on div "Sài Gòn - Cái Bè [DATE] 13:30 - 63B-021.91" at bounding box center [410, 77] width 678 height 29
click at [683, 79] on span "13:30 - 63B-021.91" at bounding box center [655, 77] width 166 height 27
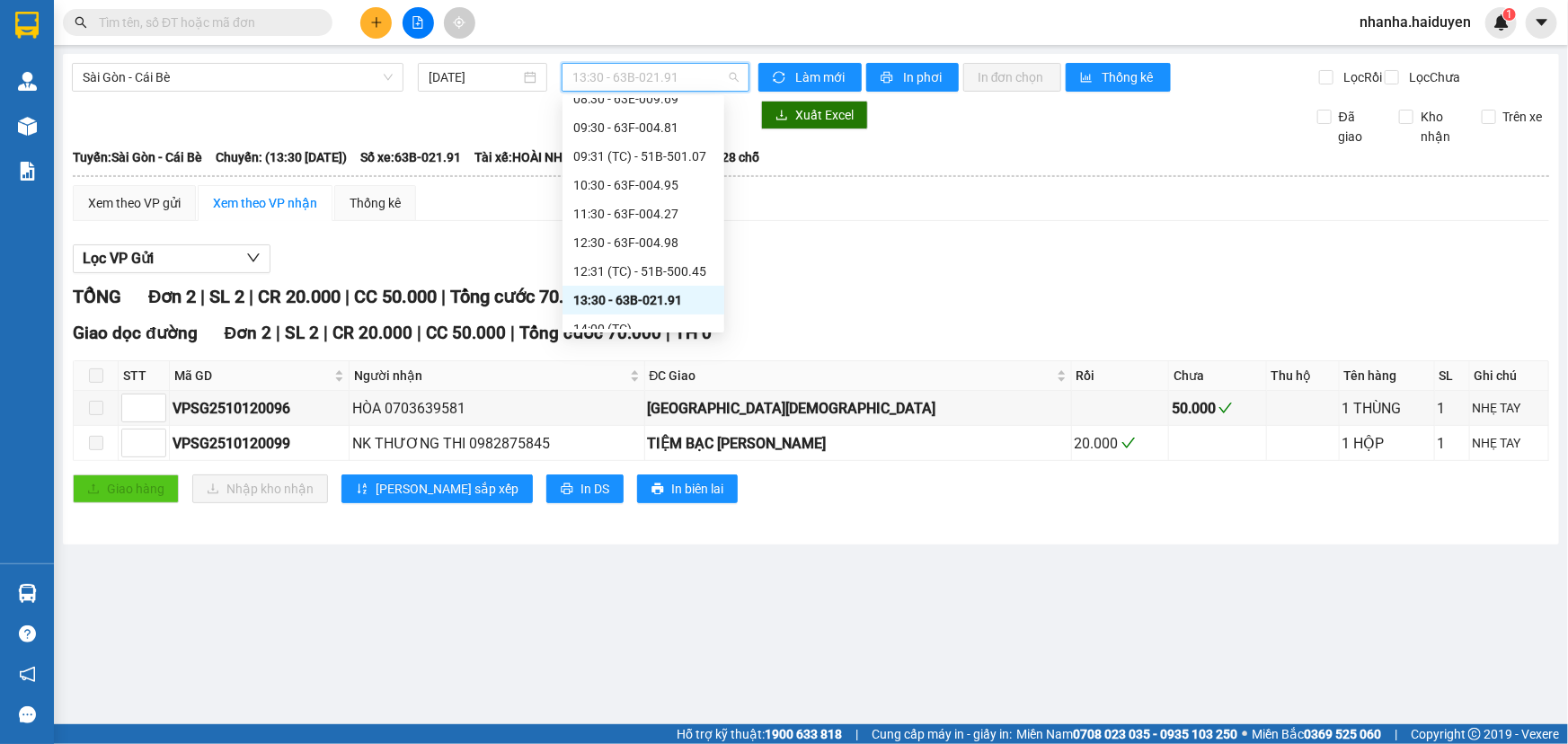
scroll to position [114, 0]
